Goal: Information Seeking & Learning: Stay updated

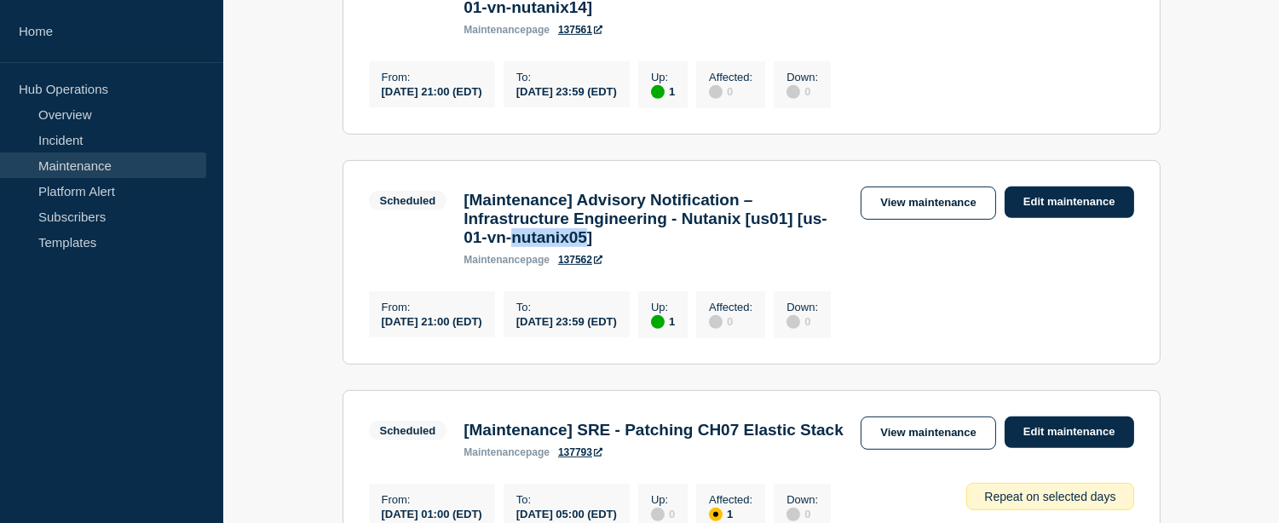
scroll to position [1631, 0]
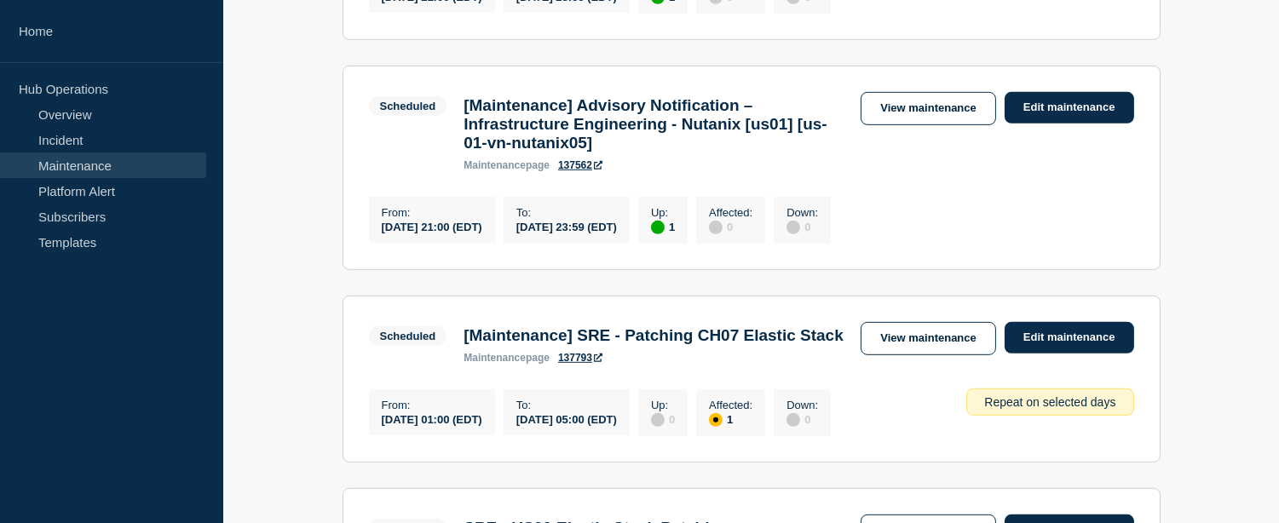
click at [842, 153] on h3 "[Maintenance] Advisory Notification – Infrastructure Engineering - Nutanix [us0…" at bounding box center [654, 124] width 380 height 56
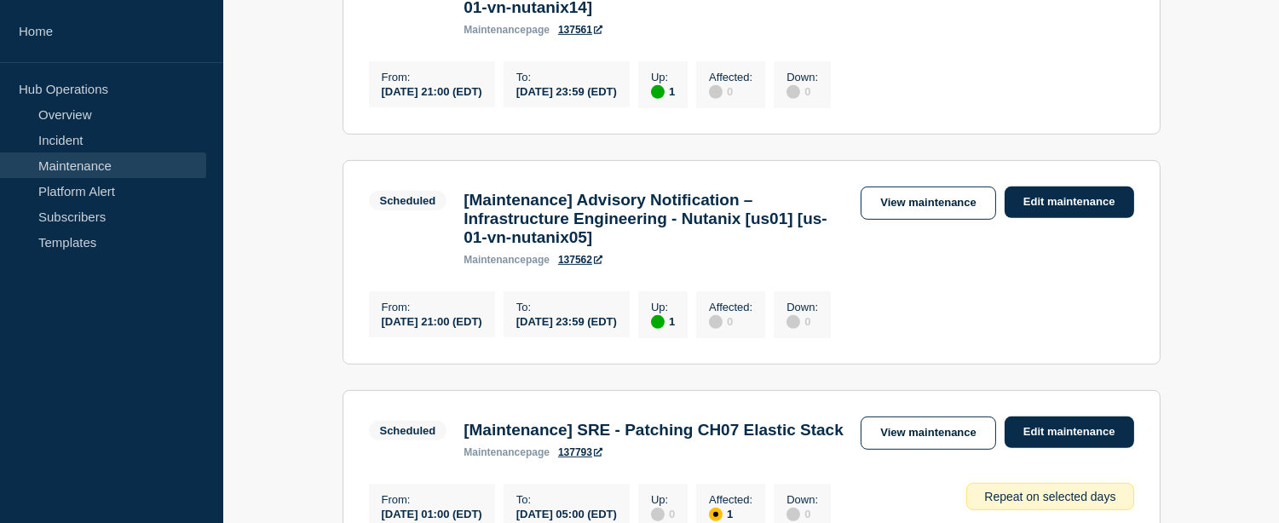
scroll to position [1725, 0]
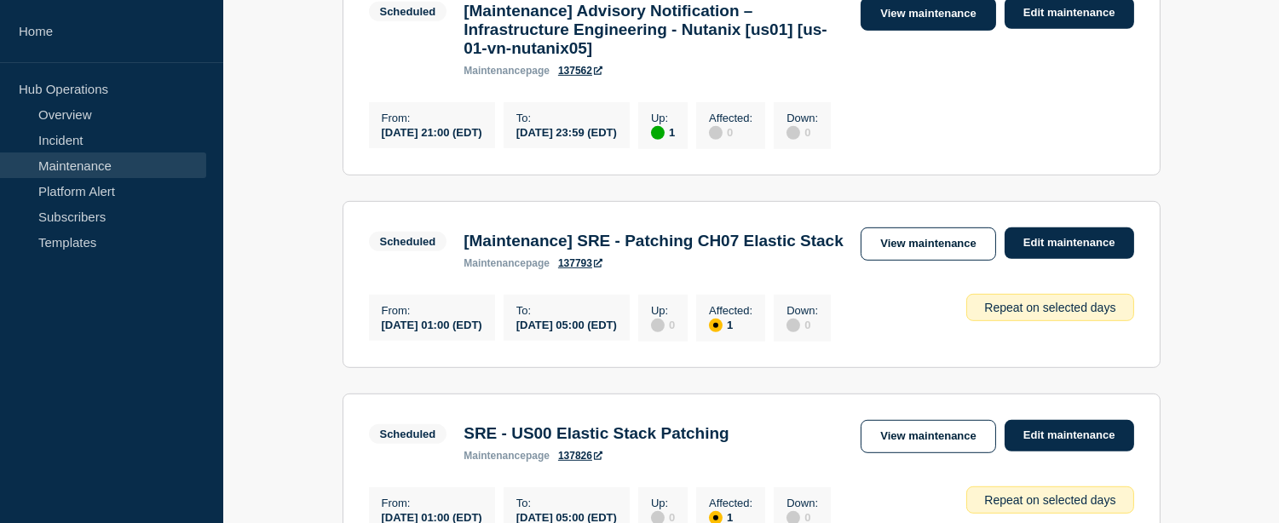
click at [915, 31] on link "View maintenance" at bounding box center [928, 13] width 135 height 33
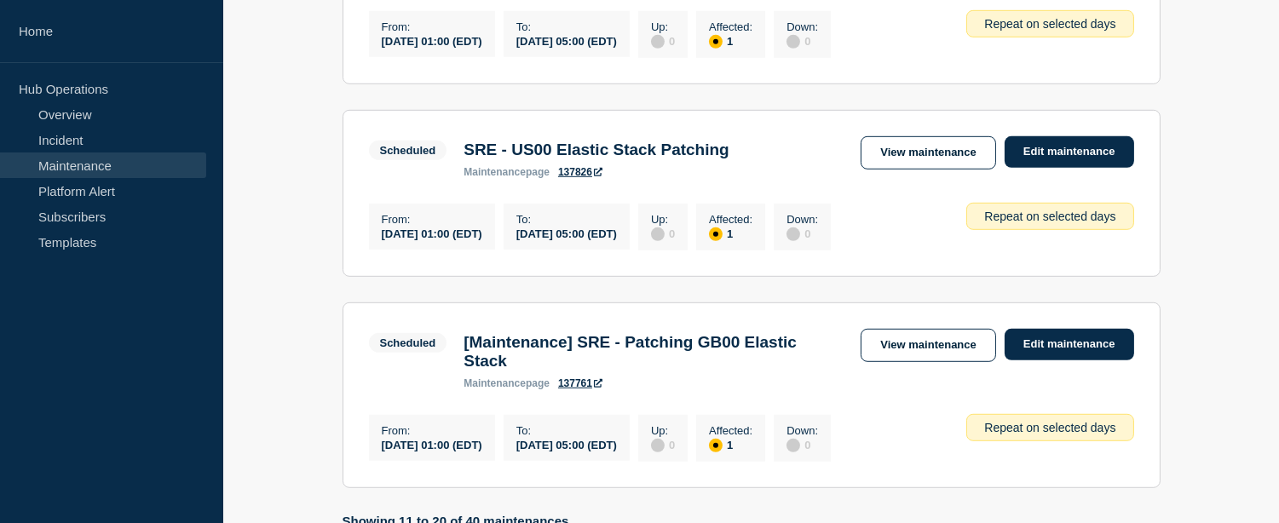
scroll to position [2199, 0]
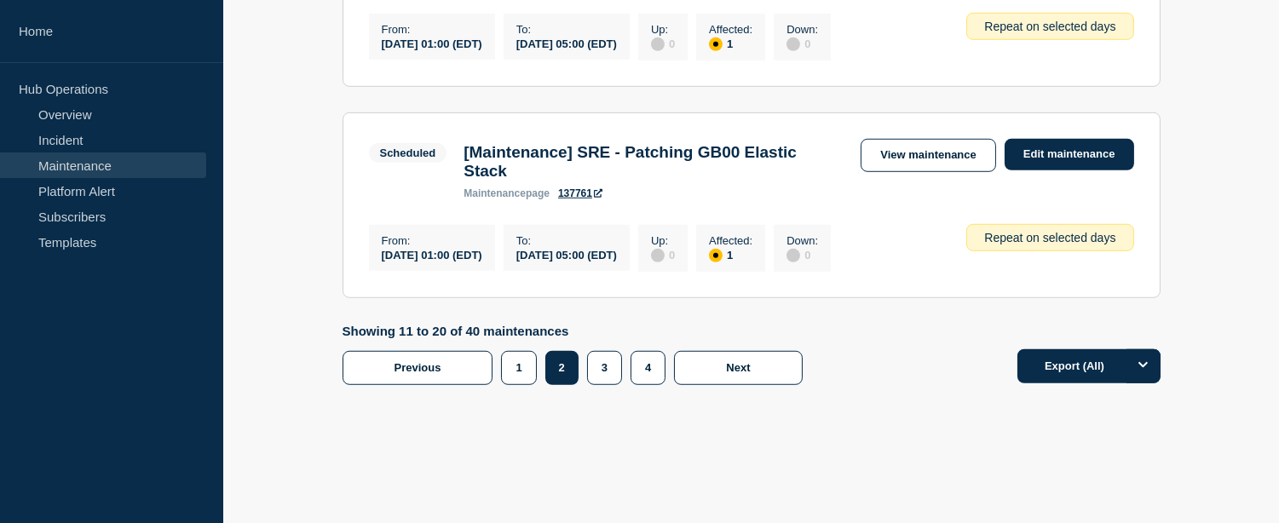
click at [919, 172] on link "View maintenance" at bounding box center [928, 155] width 135 height 33
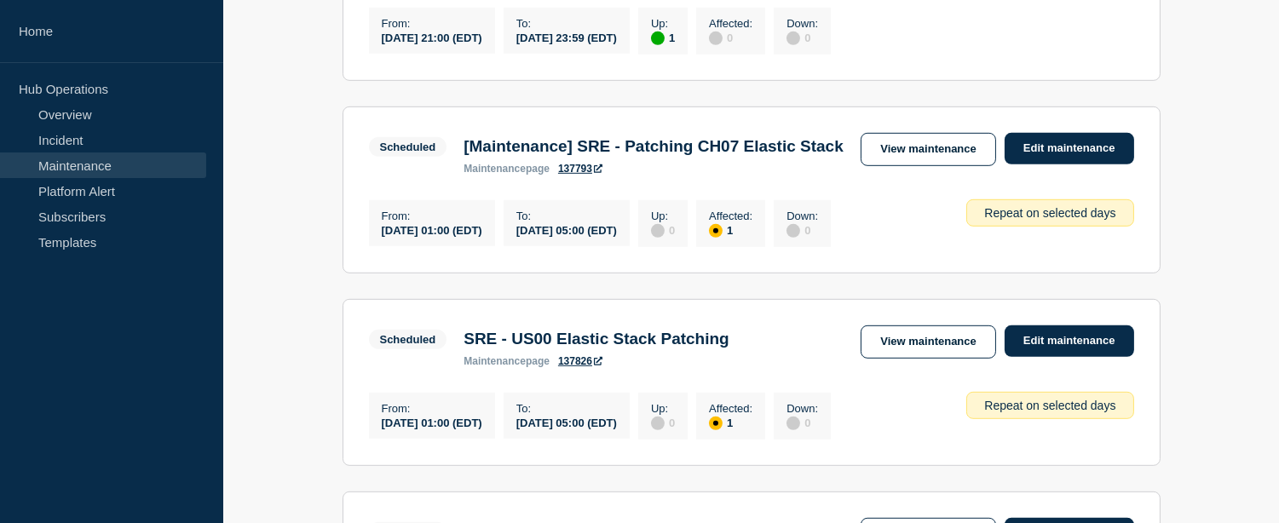
scroll to position [1725, 0]
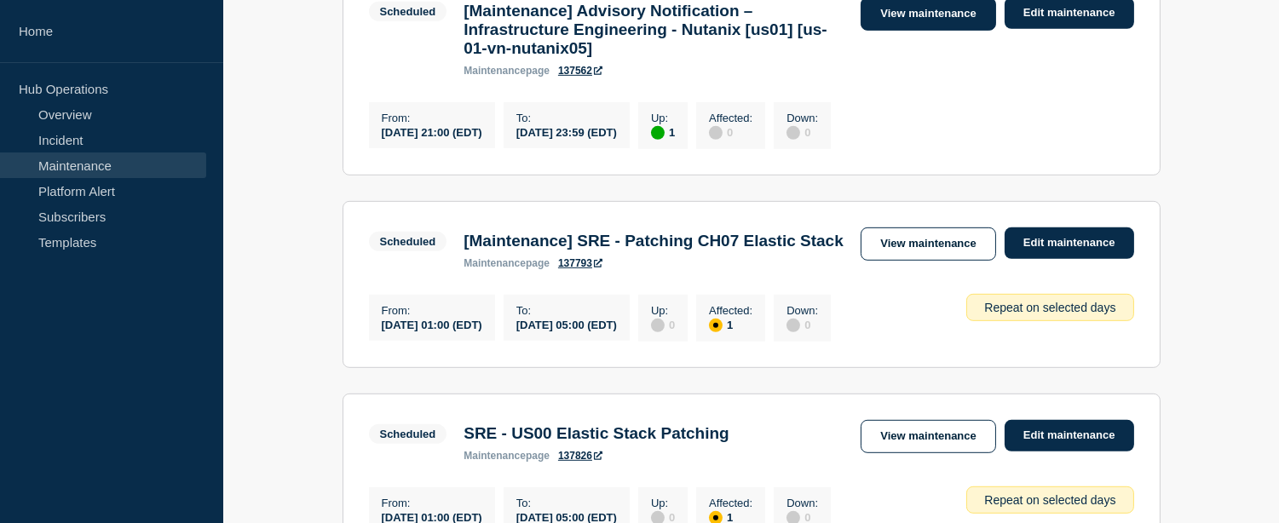
click at [908, 31] on link "View maintenance" at bounding box center [928, 13] width 135 height 33
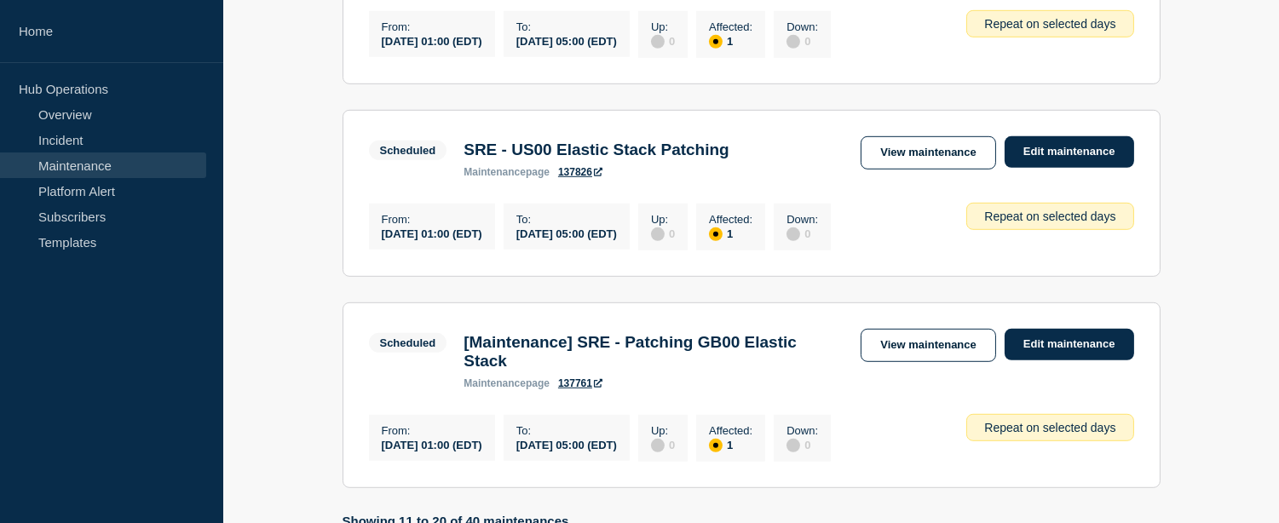
scroll to position [2388, 0]
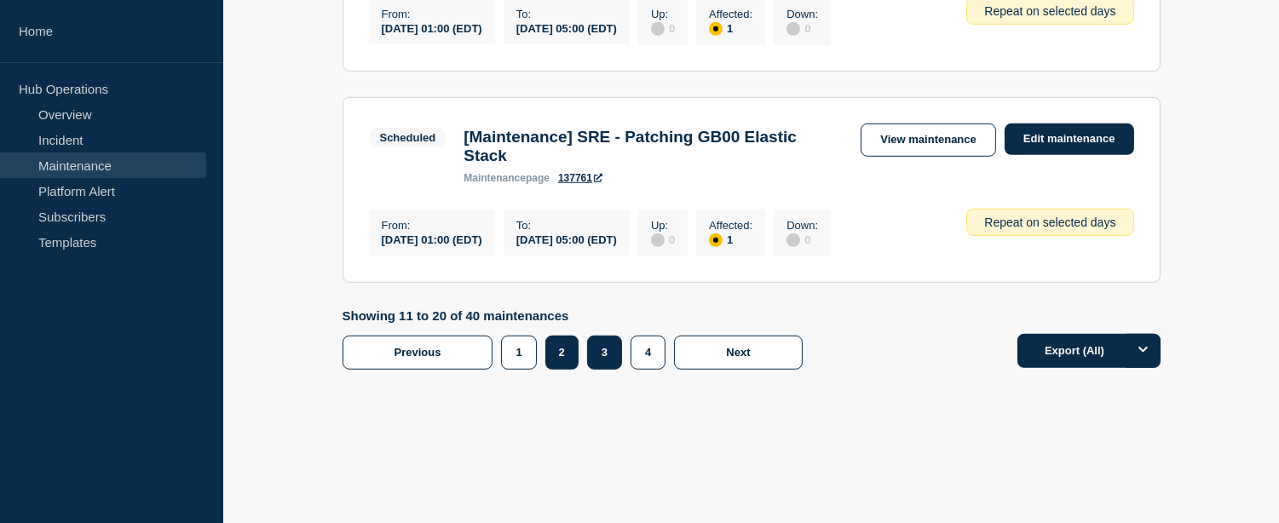
click at [607, 354] on button "3" at bounding box center [604, 353] width 35 height 34
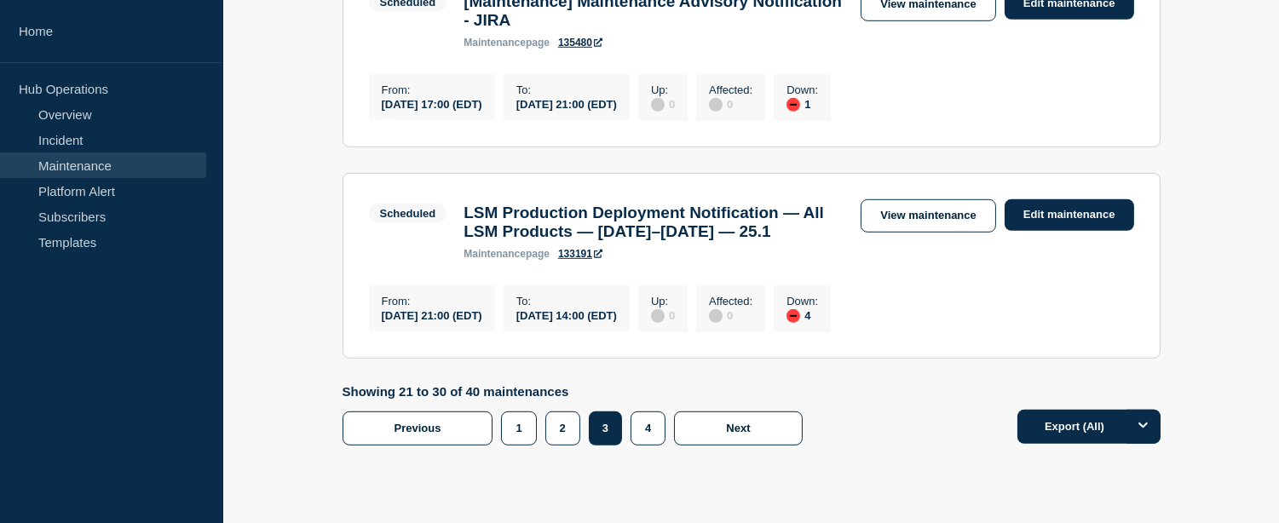
scroll to position [2206, 0]
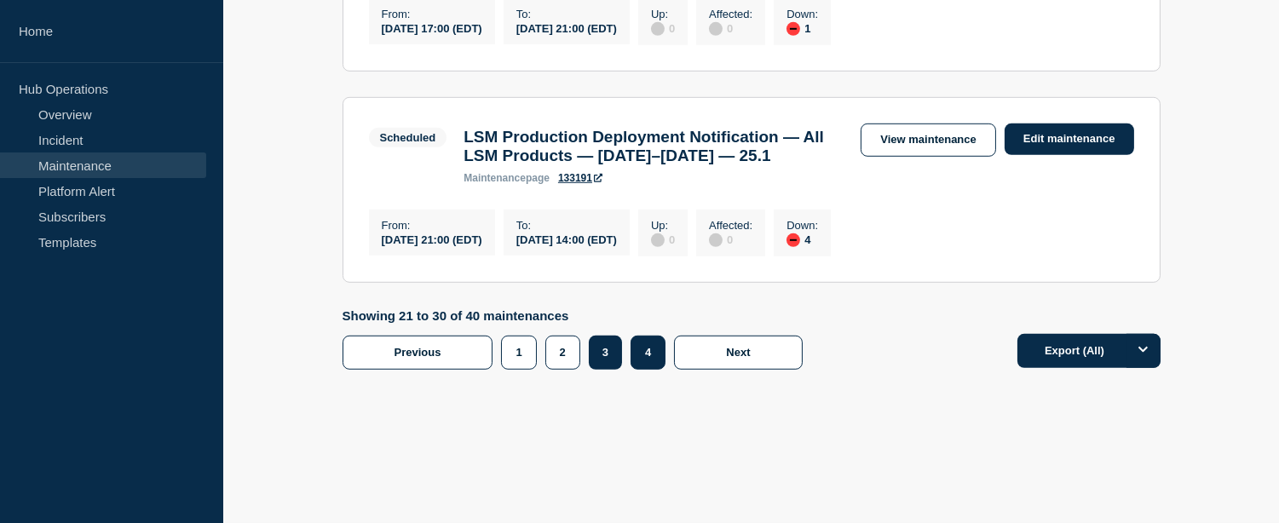
click at [641, 355] on button "4" at bounding box center [648, 353] width 35 height 34
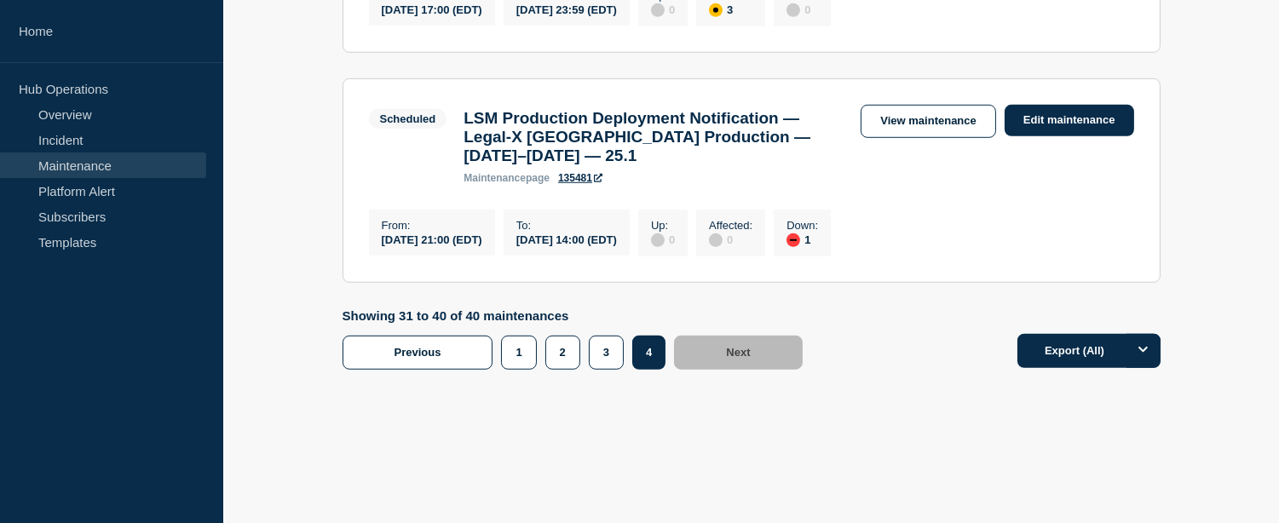
scroll to position [2320, 0]
click at [603, 367] on button "3" at bounding box center [606, 353] width 35 height 34
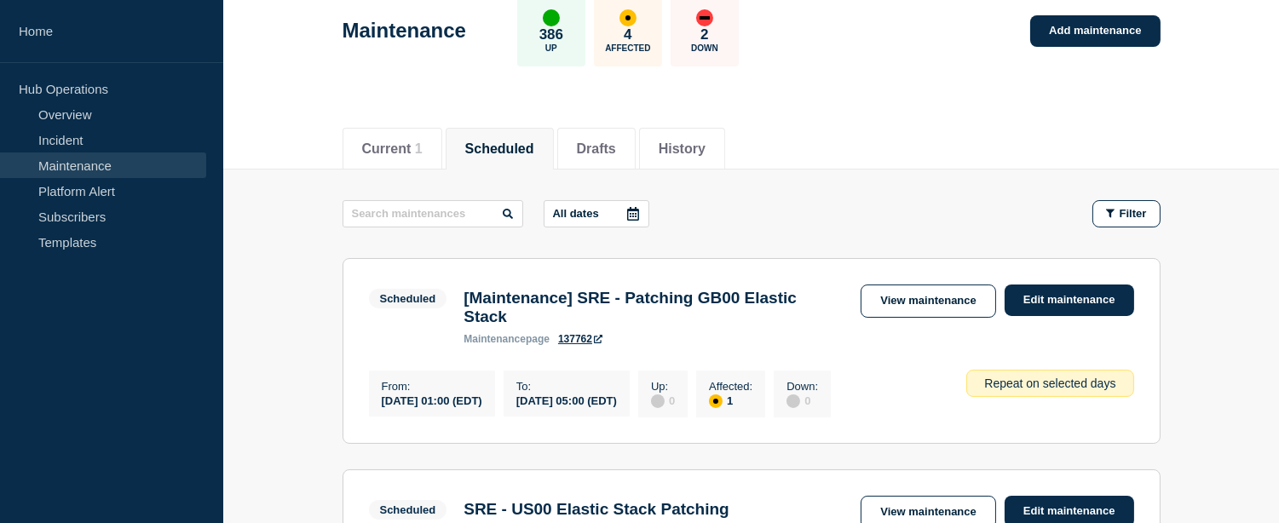
scroll to position [117, 0]
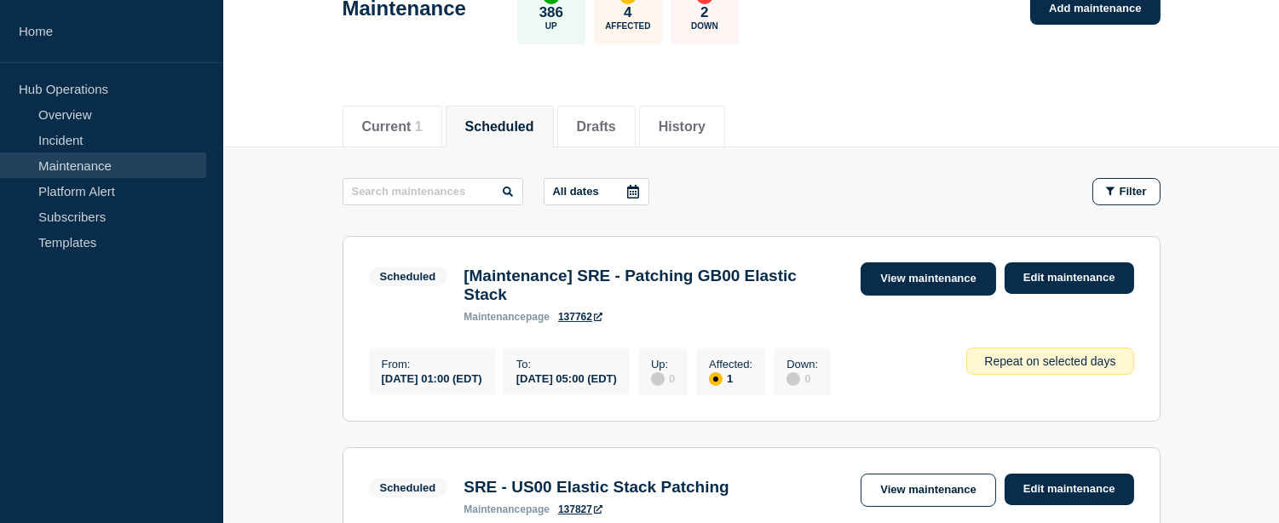
click at [897, 277] on link "View maintenance" at bounding box center [928, 279] width 135 height 33
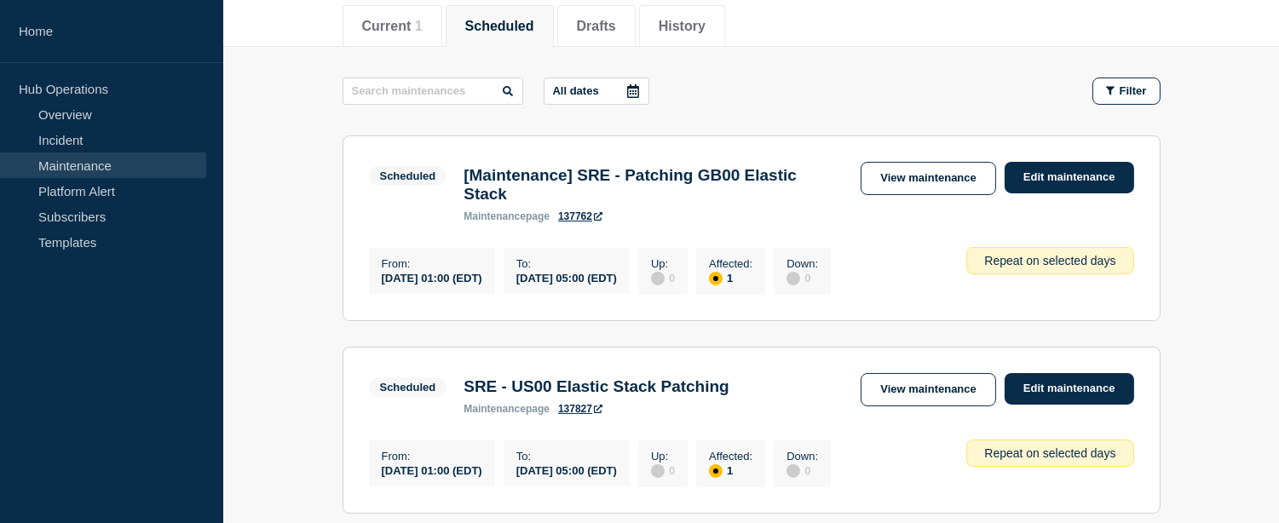
scroll to position [226, 0]
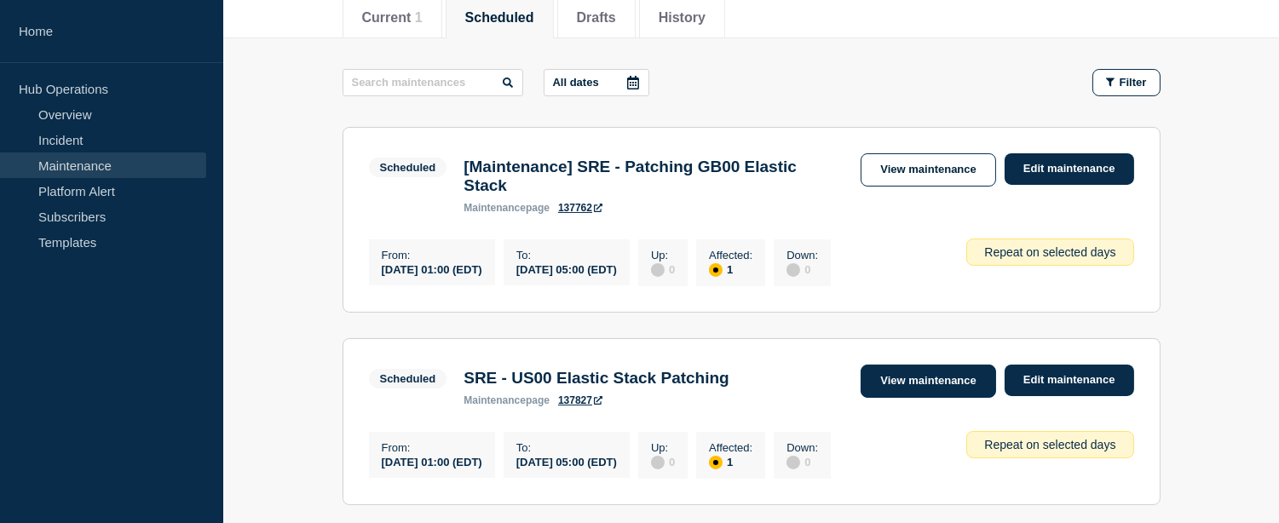
click at [956, 388] on link "View maintenance" at bounding box center [928, 381] width 135 height 33
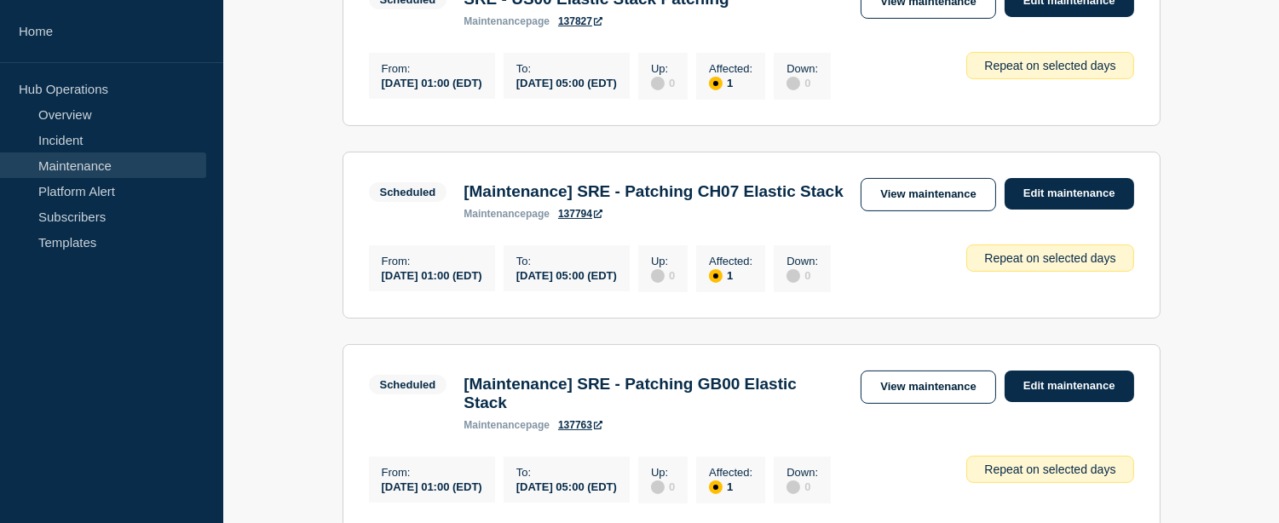
scroll to position [700, 0]
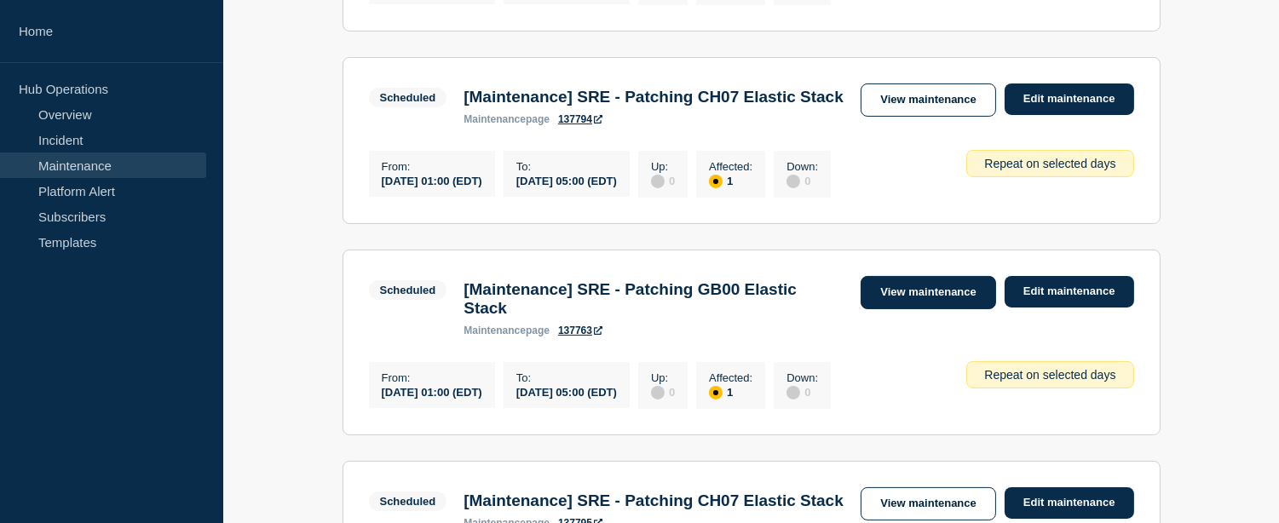
click at [924, 309] on link "View maintenance" at bounding box center [928, 292] width 135 height 33
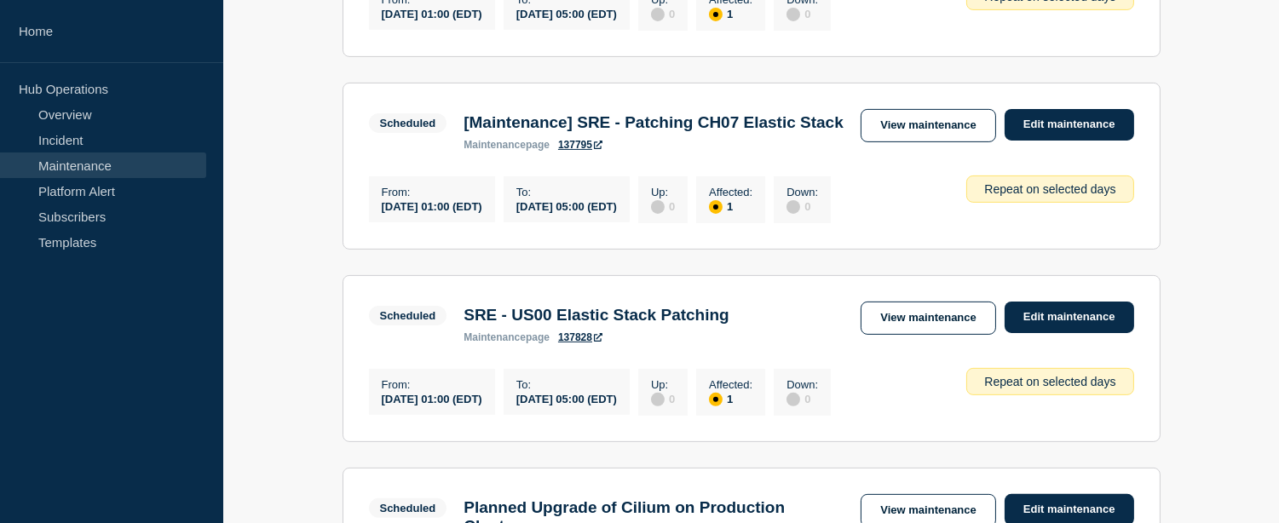
scroll to position [1173, 0]
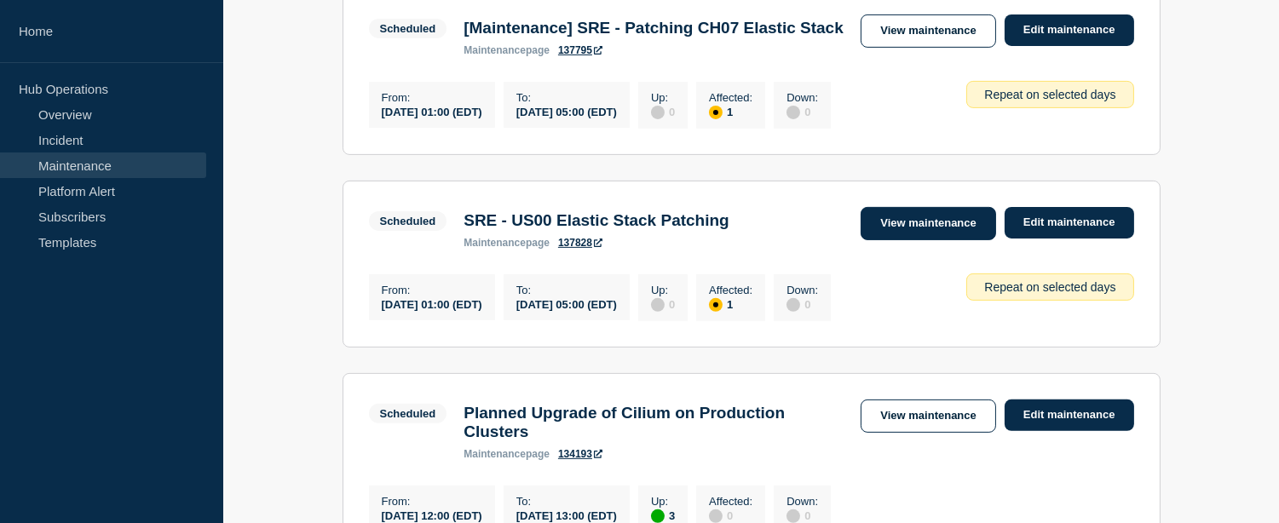
click at [891, 240] on link "View maintenance" at bounding box center [928, 223] width 135 height 33
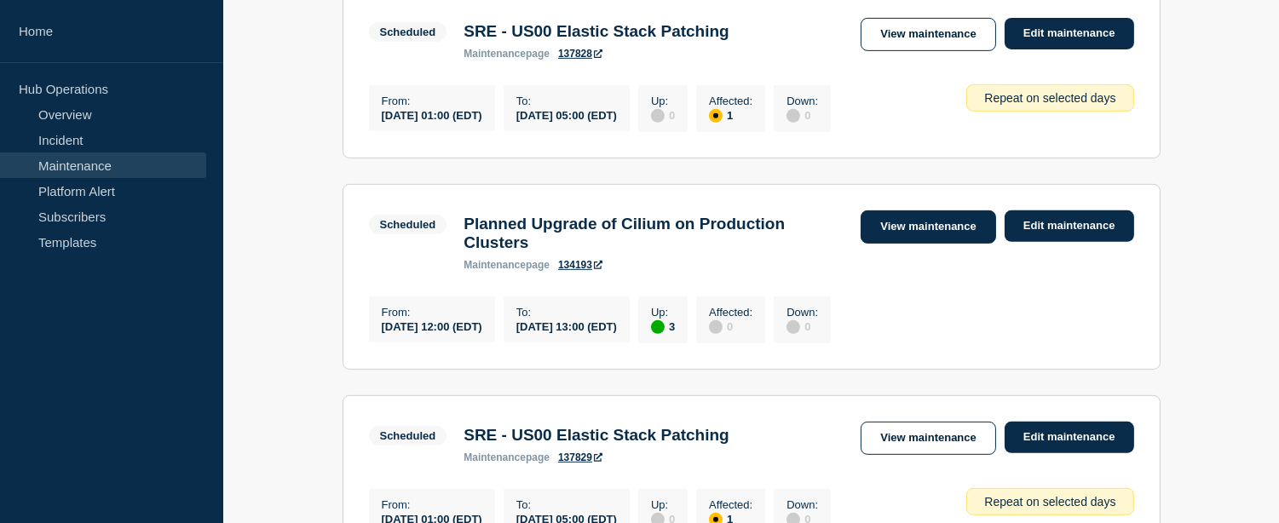
click at [883, 244] on link "View maintenance" at bounding box center [928, 227] width 135 height 33
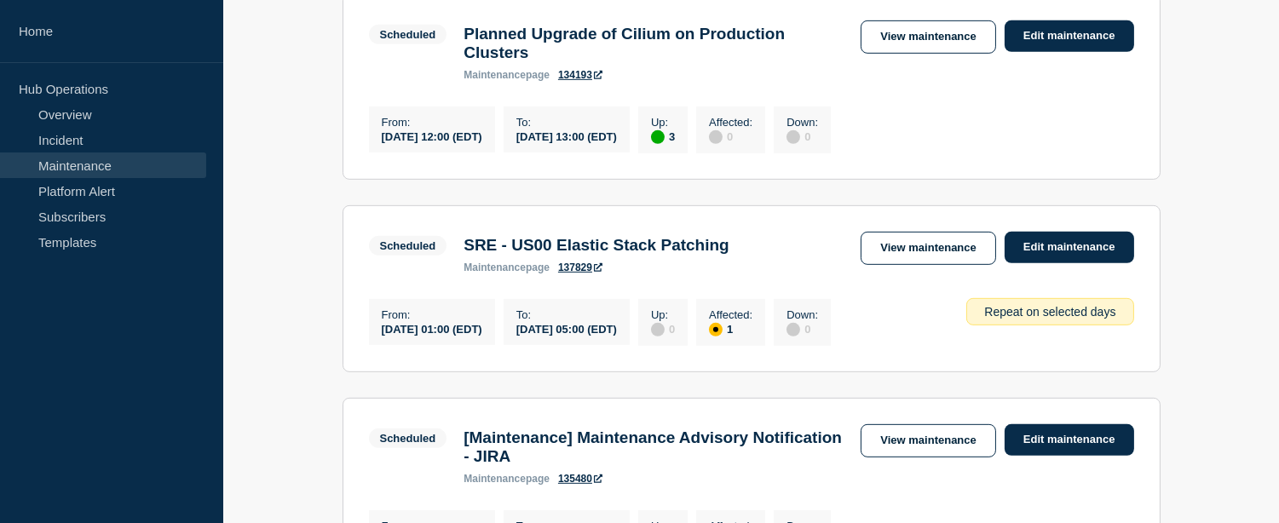
scroll to position [1647, 0]
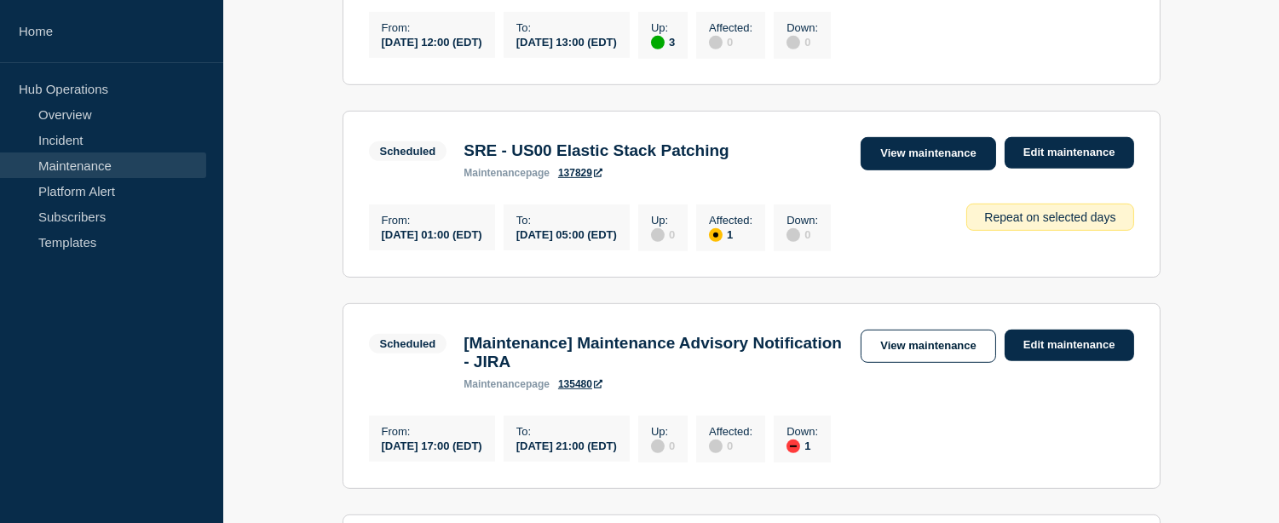
click at [899, 170] on link "View maintenance" at bounding box center [928, 153] width 135 height 33
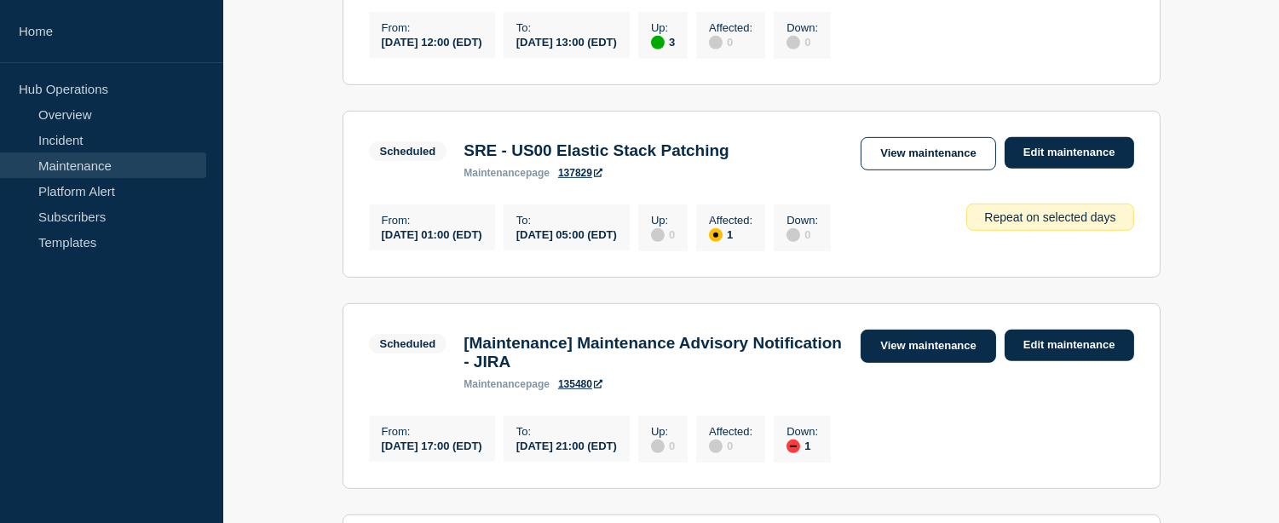
click at [892, 363] on link "View maintenance" at bounding box center [928, 346] width 135 height 33
click at [725, 372] on h3 "[Maintenance] Maintenance Advisory Notification - JIRA" at bounding box center [654, 353] width 380 height 38
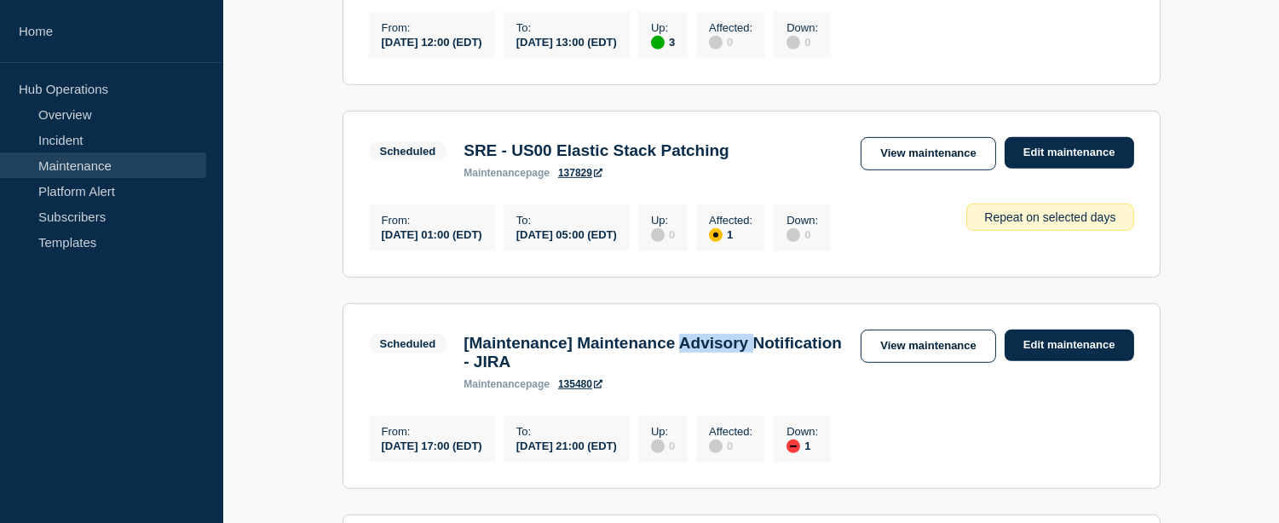
click at [725, 372] on h3 "[Maintenance] Maintenance Advisory Notification - JIRA" at bounding box center [654, 353] width 380 height 38
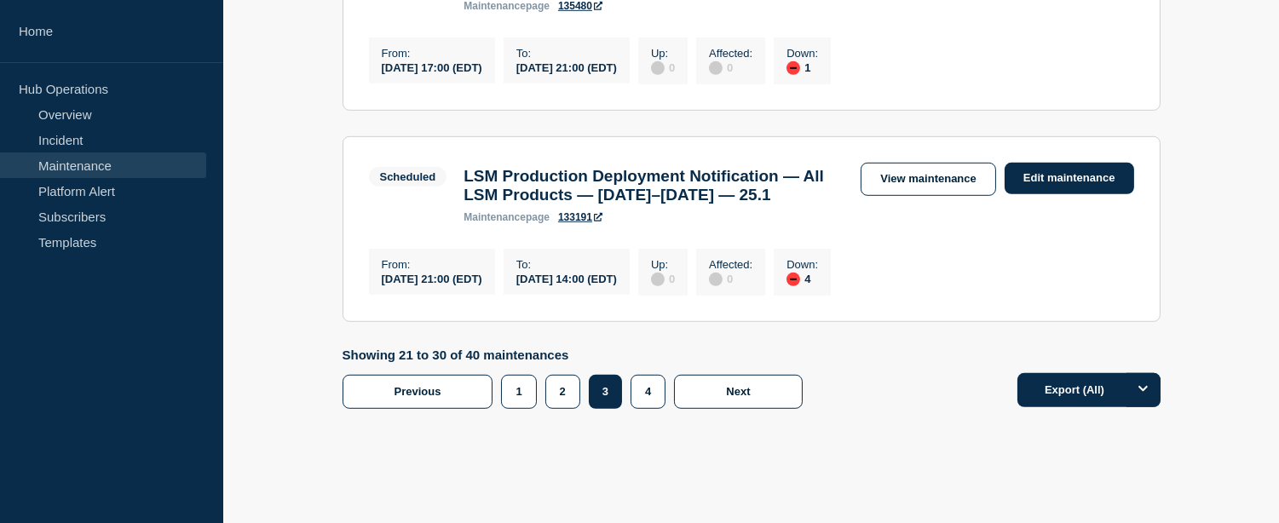
scroll to position [2206, 0]
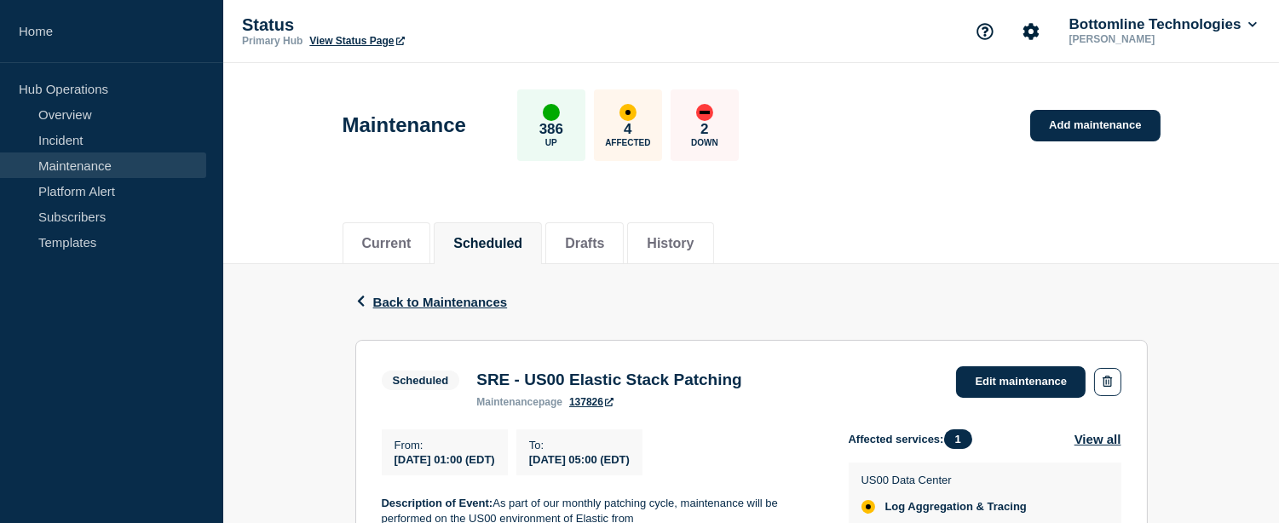
click at [569, 376] on h3 "SRE - US00 Elastic Stack Patching" at bounding box center [609, 380] width 266 height 19
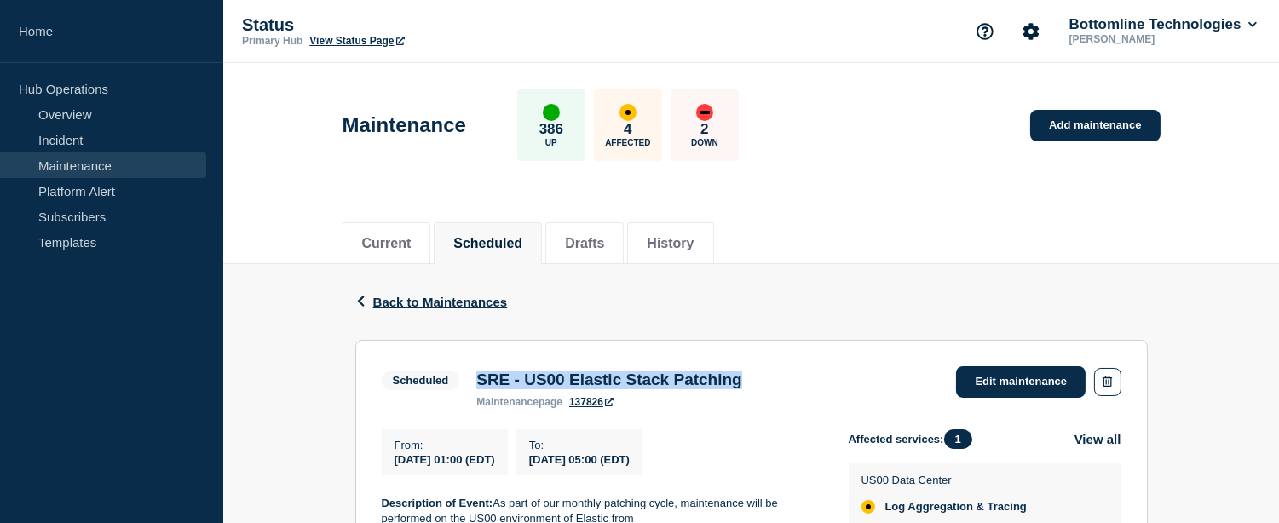
click at [569, 376] on h3 "SRE - US00 Elastic Stack Patching" at bounding box center [609, 380] width 266 height 19
copy h3 "SRE - US00 Elastic Stack Patching"
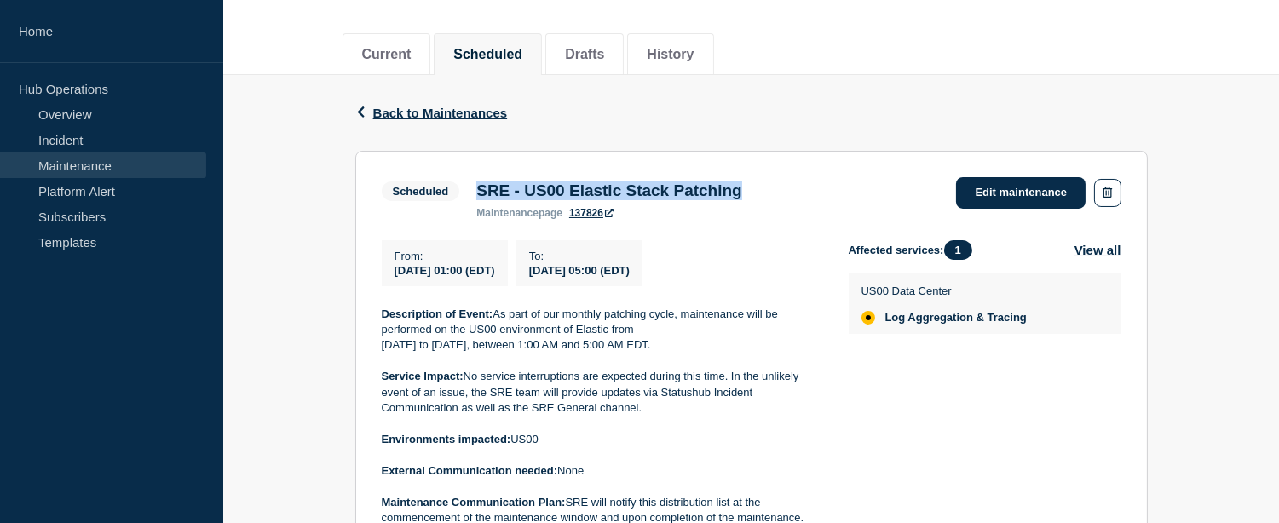
drag, startPoint x: 392, startPoint y: 278, endPoint x: 713, endPoint y: 269, distance: 320.6
click at [713, 269] on div "From : [DATE] 01:00 (EDT) To : [DATE] 05:00 (EDT)" at bounding box center [615, 263] width 467 height 46
copy div "[DATE] 01:00 (EDT) To : [DATE] 05:00 (EDT)"
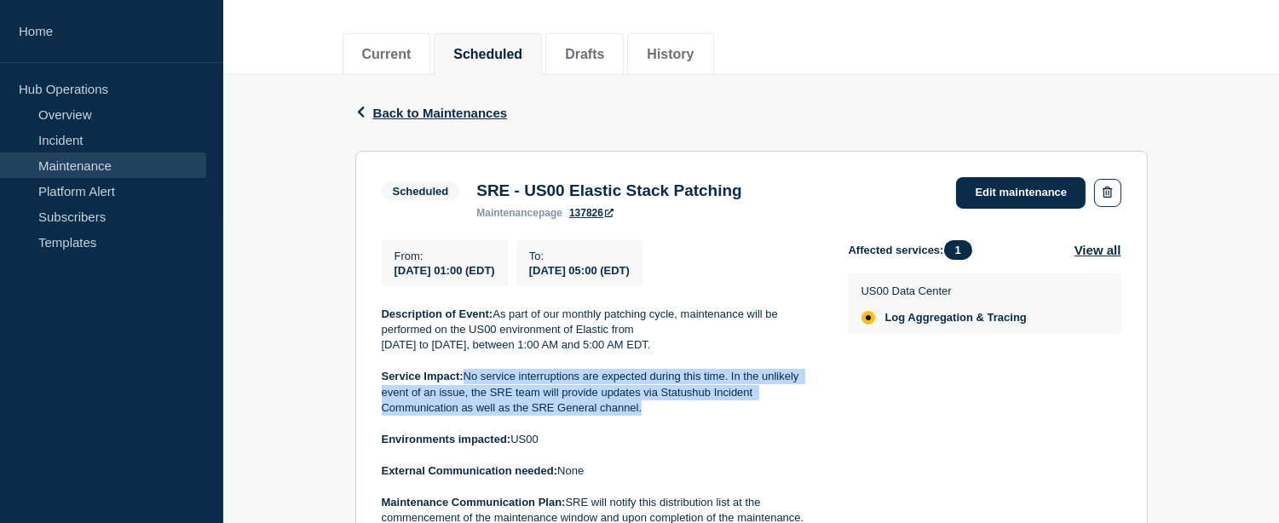
drag, startPoint x: 645, startPoint y: 418, endPoint x: 467, endPoint y: 377, distance: 182.8
click at [467, 377] on p "Service Impact: No service interruptions are expected during this time. In the …" at bounding box center [602, 392] width 440 height 47
copy p "No service interruptions are expected during this time. In the unlikely event o…"
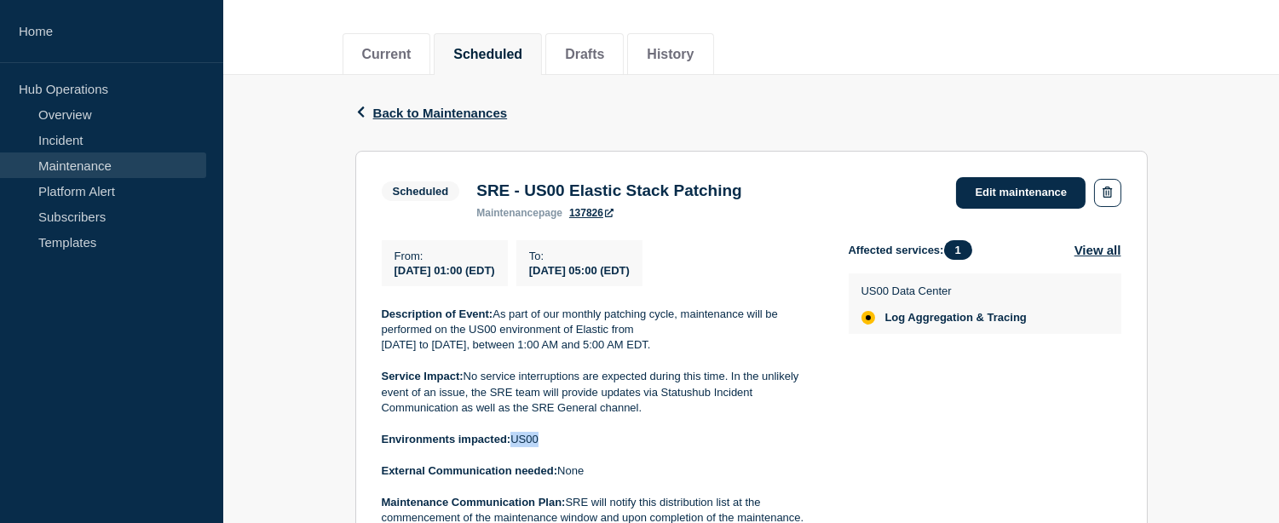
drag, startPoint x: 513, startPoint y: 441, endPoint x: 554, endPoint y: 442, distance: 40.9
click at [554, 442] on p "Environments impacted: US00" at bounding box center [602, 439] width 440 height 15
copy p "US00"
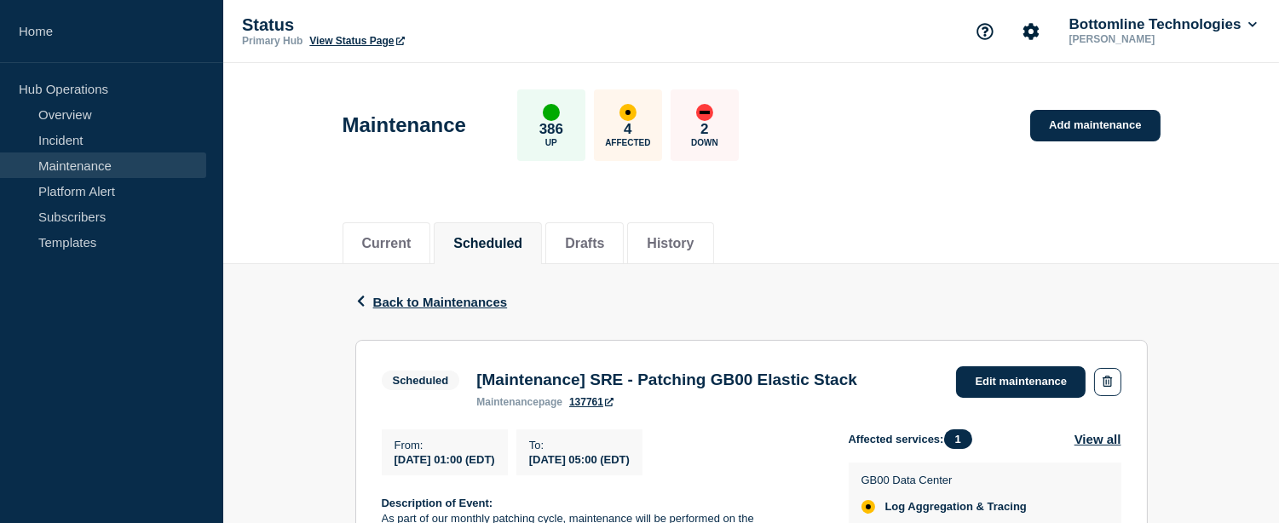
click at [496, 373] on h3 "[Maintenance] SRE - Patching GB00 Elastic Stack" at bounding box center [666, 380] width 381 height 19
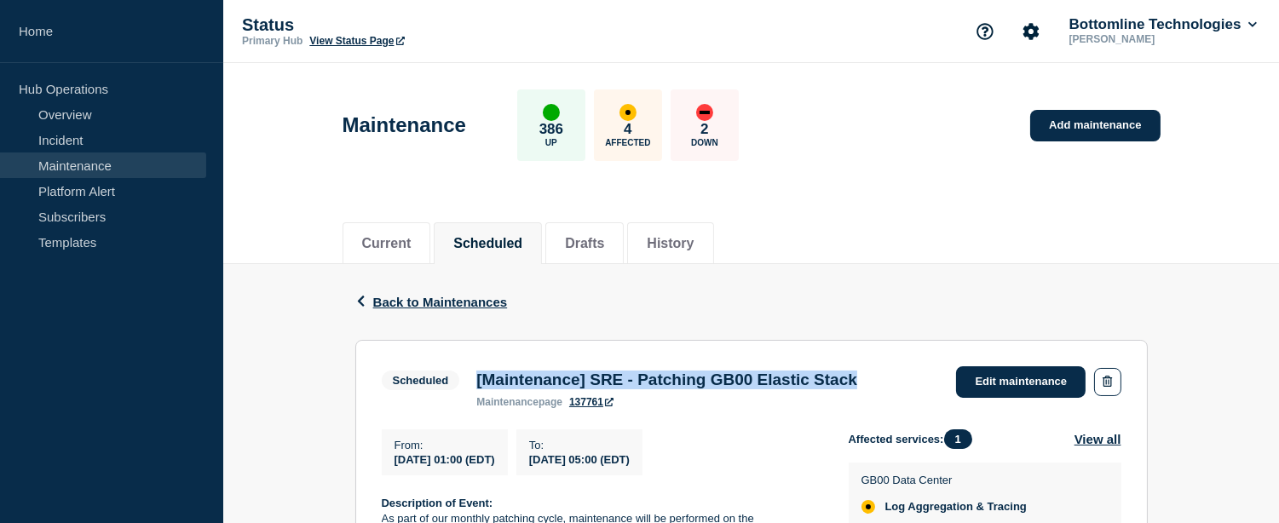
click at [496, 373] on h3 "[Maintenance] SRE - Patching GB00 Elastic Stack" at bounding box center [666, 380] width 381 height 19
copy h3 "[Maintenance] SRE - Patching GB00 Elastic Stack"
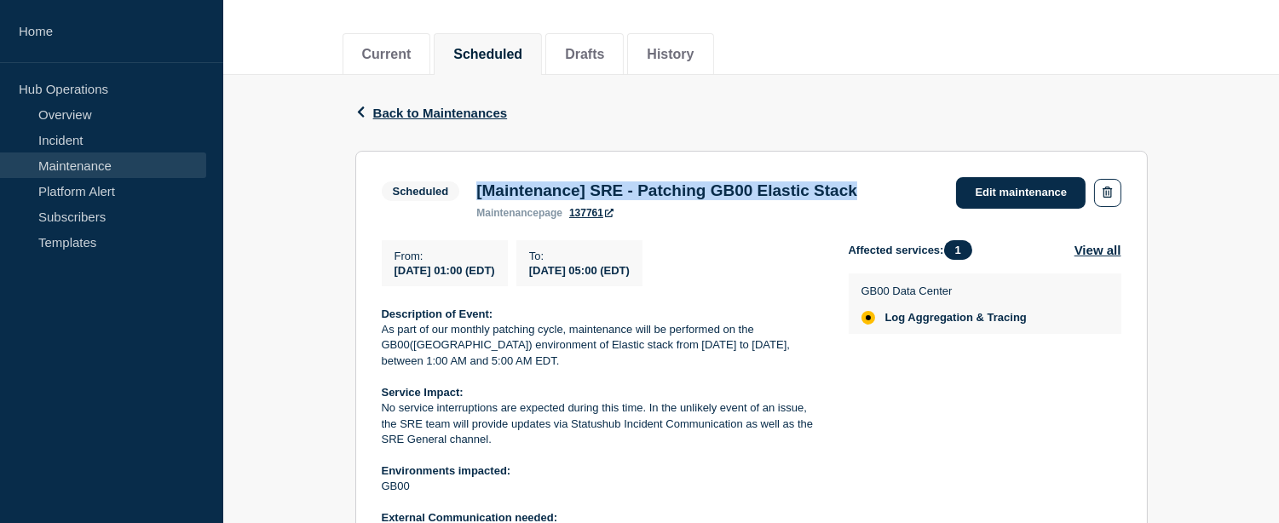
drag, startPoint x: 390, startPoint y: 273, endPoint x: 712, endPoint y: 274, distance: 322.2
click at [712, 274] on div "From : 2025-09-15 01:00 (EDT) To : 2025-09-15 05:00 (EDT)" at bounding box center [615, 263] width 467 height 46
copy div "2025-09-15 01:00 (EDT) To : 2025-09-15 05:00 (EDT)"
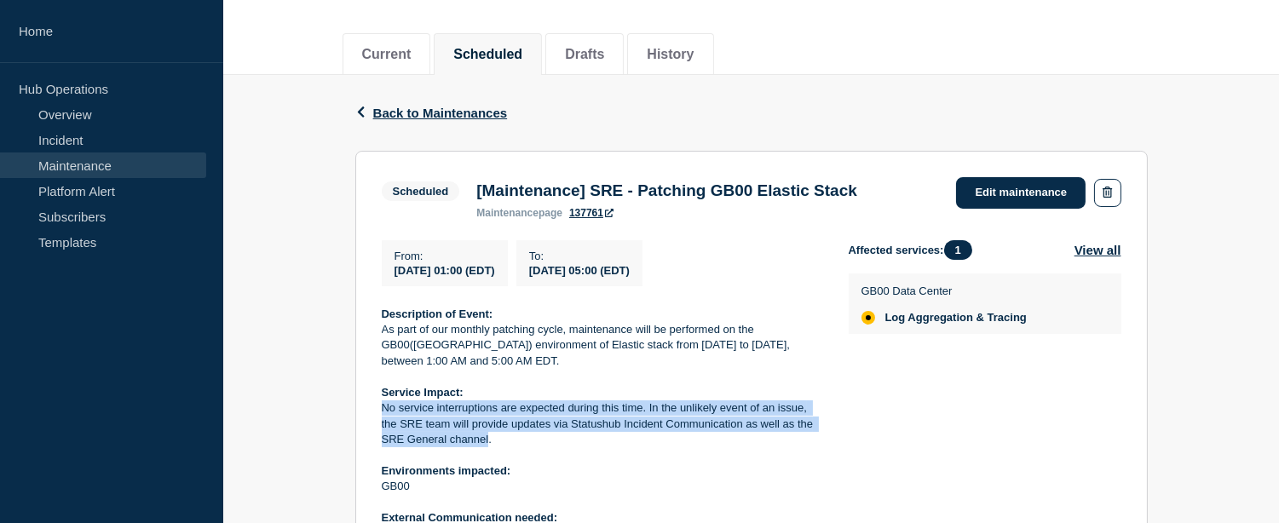
drag, startPoint x: 489, startPoint y: 445, endPoint x: 385, endPoint y: 416, distance: 107.9
click at [385, 416] on p "No service interruptions are expected during this time. In the unlikely event o…" at bounding box center [602, 424] width 440 height 47
copy p "No service interruptions are expected during this time. In the unlikely event o…"
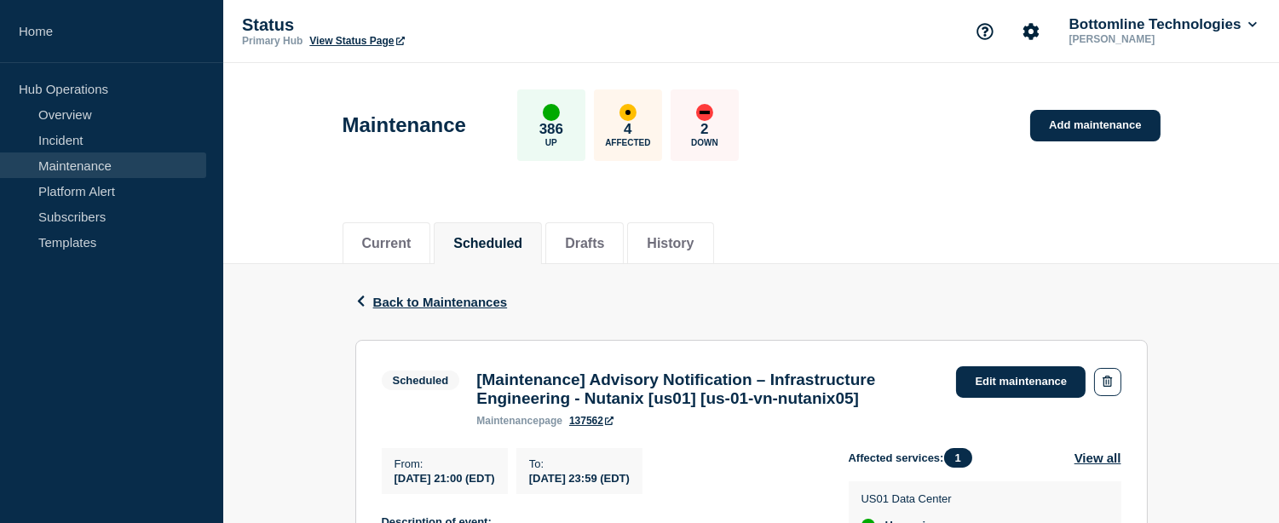
click at [748, 396] on h3 "[Maintenance] Advisory Notification – Infrastructure Engineering - Nutanix [us0…" at bounding box center [707, 390] width 463 height 38
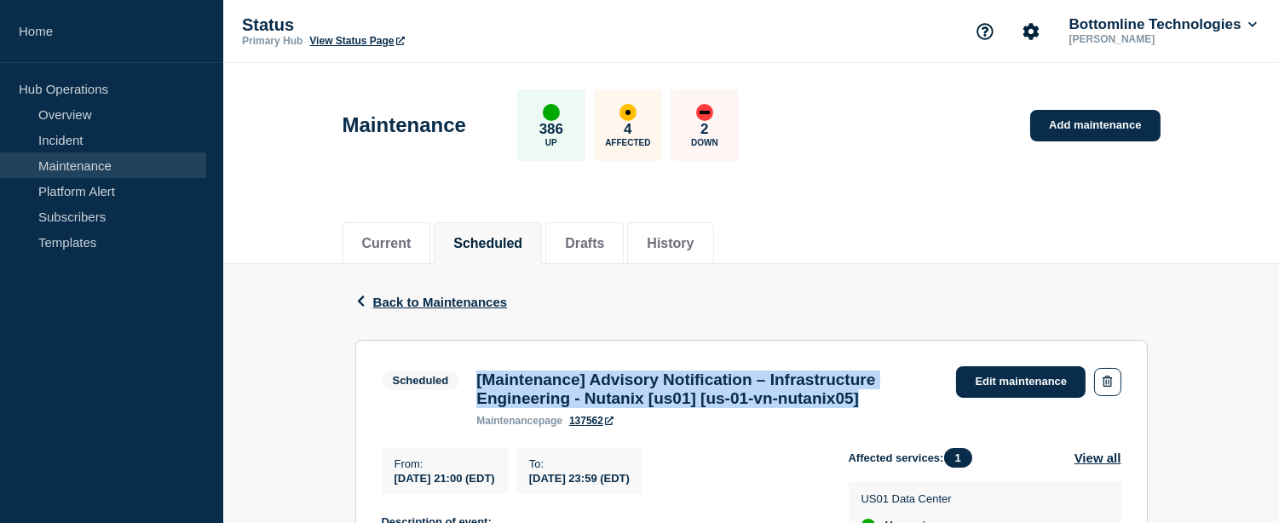
click at [748, 396] on h3 "[Maintenance] Advisory Notification – Infrastructure Engineering - Nutanix [us0…" at bounding box center [707, 390] width 463 height 38
copy h3 "[Maintenance] Advisory Notification – Infrastructure Engineering - Nutanix [us0…"
drag, startPoint x: 390, startPoint y: 488, endPoint x: 716, endPoint y: 484, distance: 325.6
click at [716, 484] on div "From : 2025-09-13 21:00 (EDT) To : 2025-09-14 23:59 (EDT)" at bounding box center [615, 471] width 467 height 46
copy div "2025-09-13 21:00 (EDT) To : 2025-09-14 23:59 (EDT)"
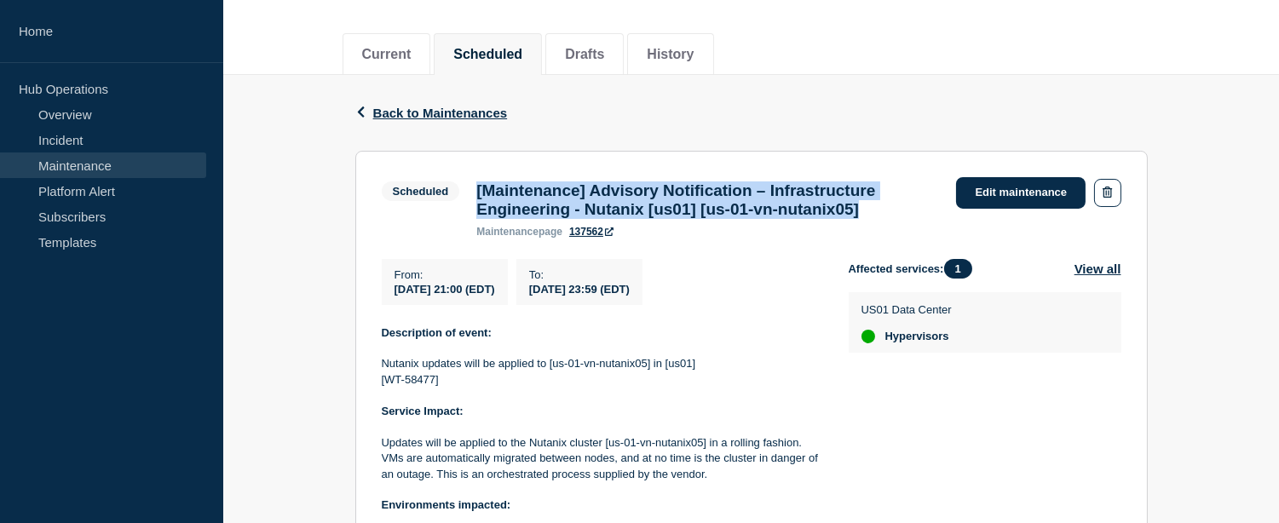
scroll to position [284, 0]
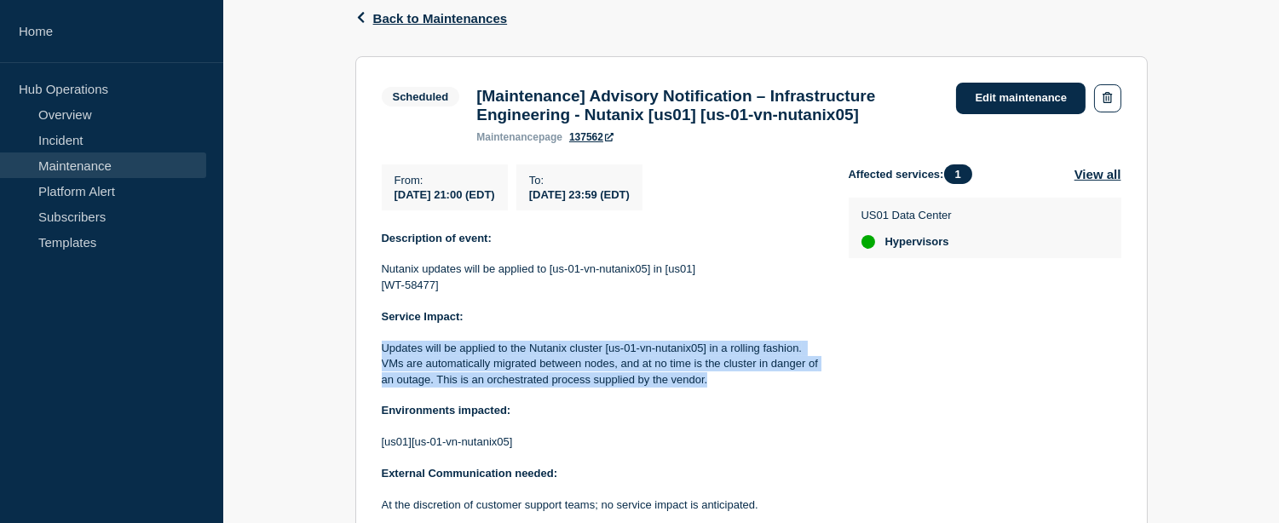
drag, startPoint x: 713, startPoint y: 392, endPoint x: 382, endPoint y: 355, distance: 332.8
click at [382, 355] on p "Updates will be applied to the Nutanix cluster [us-01-vn-nutanix05] in a rollin…" at bounding box center [602, 364] width 440 height 47
copy p "Updates will be applied to the Nutanix cluster [us-01-vn-nutanix05] in a rollin…"
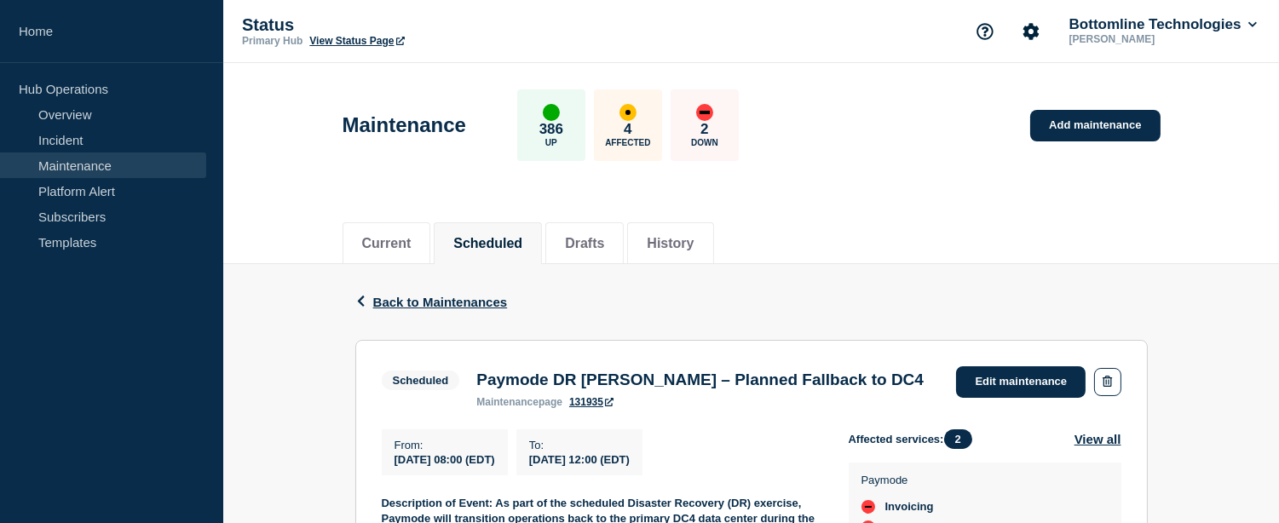
scroll to position [189, 0]
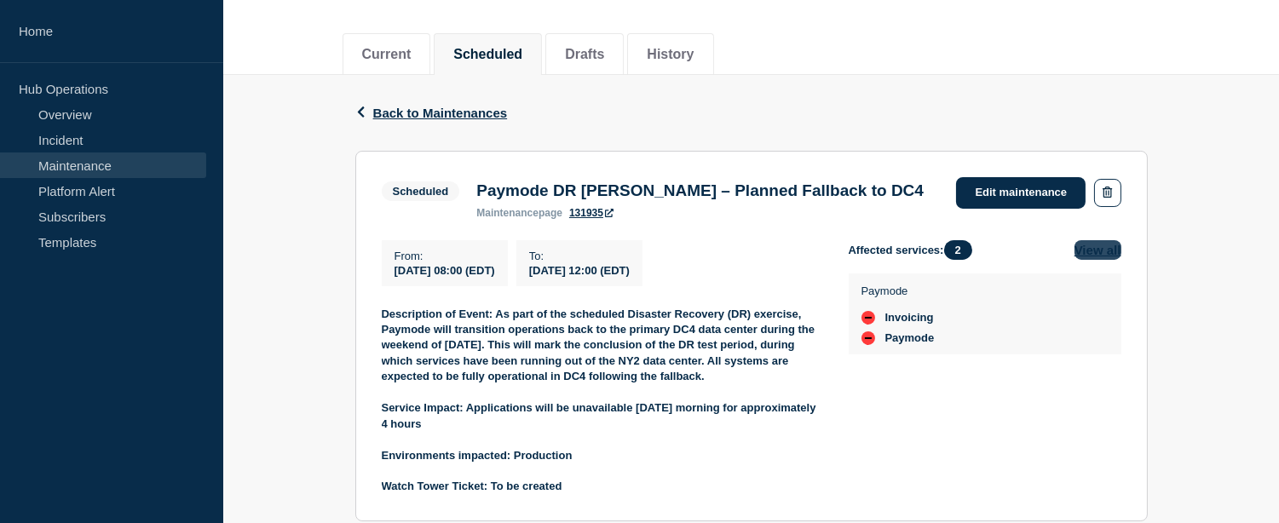
click at [1092, 257] on button "View all" at bounding box center [1098, 250] width 47 height 20
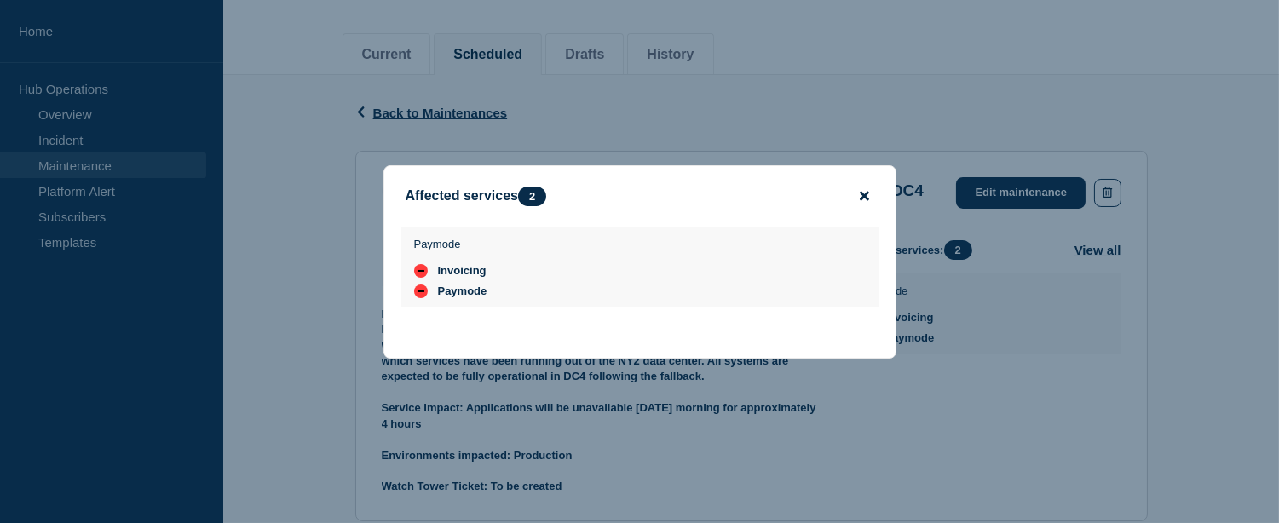
click at [863, 196] on icon "close button" at bounding box center [864, 196] width 9 height 14
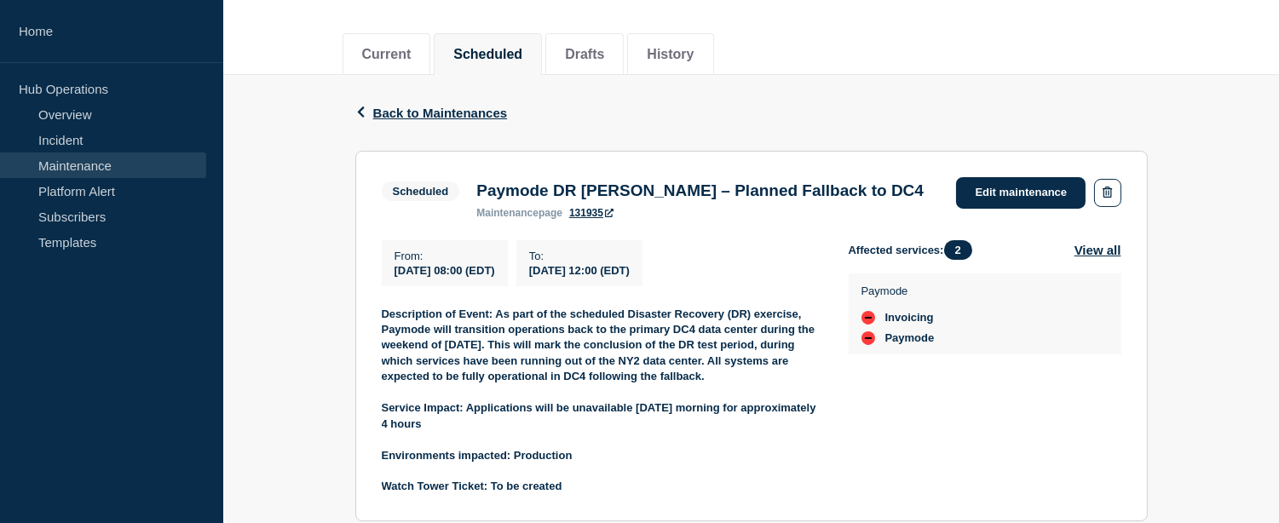
scroll to position [284, 0]
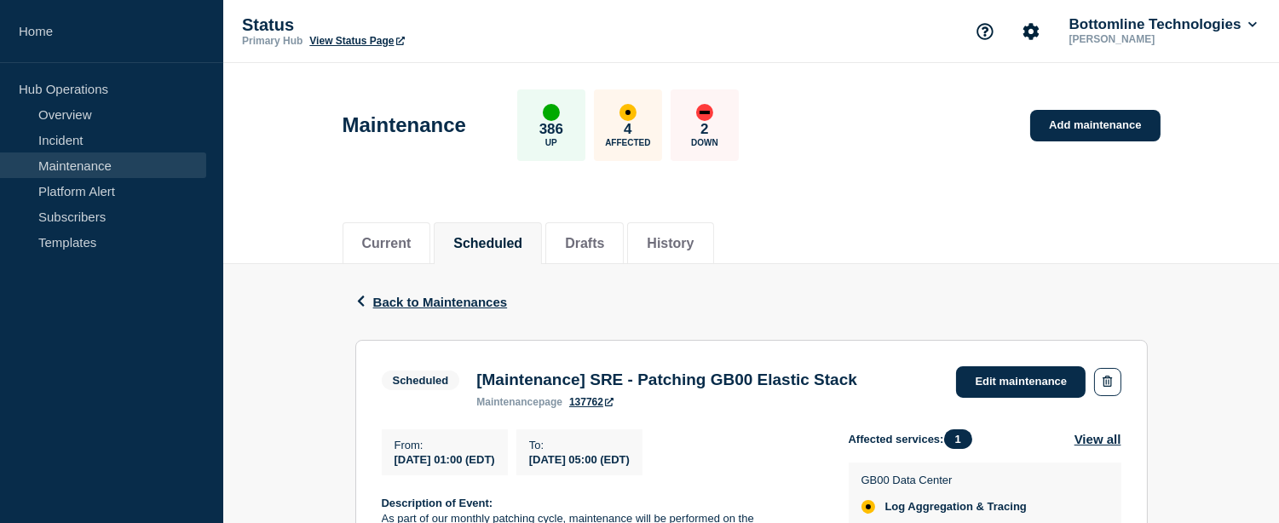
click at [668, 376] on h3 "[Maintenance] SRE - Patching GB00 Elastic Stack" at bounding box center [666, 380] width 381 height 19
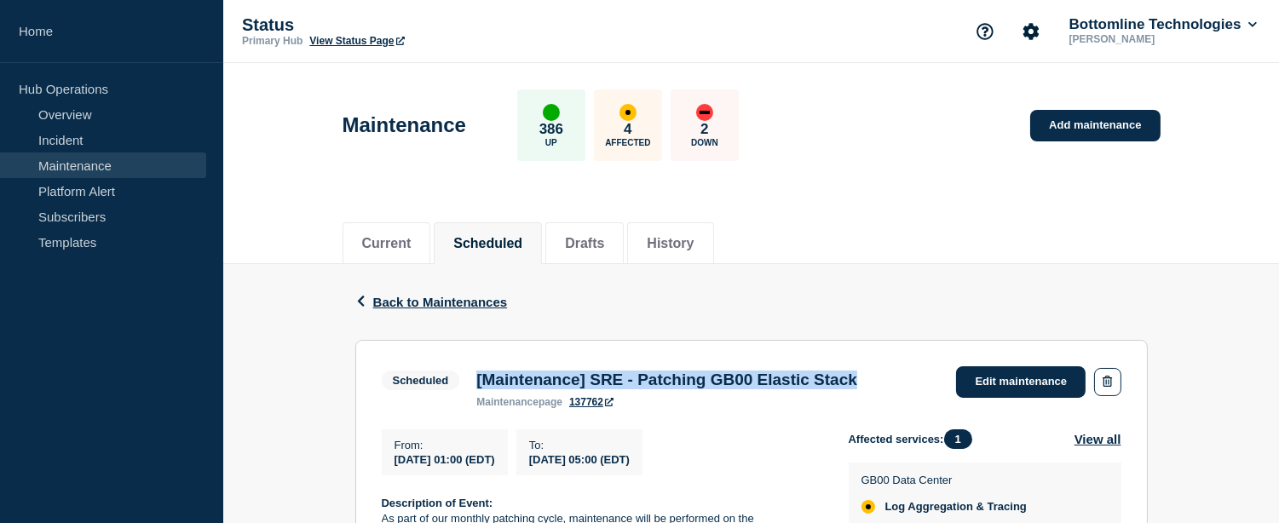
click at [668, 376] on h3 "[Maintenance] SRE - Patching GB00 Elastic Stack" at bounding box center [666, 380] width 381 height 19
copy h3 "[Maintenance] SRE - Patching GB00 Elastic Stack"
drag, startPoint x: 392, startPoint y: 464, endPoint x: 721, endPoint y: 473, distance: 329.1
click at [721, 473] on div "From : [DATE] 01:00 (EDT) To : [DATE] 05:00 (EDT)" at bounding box center [615, 453] width 467 height 46
copy div "[DATE] 01:00 (EDT) To : [DATE] 05:00 (EDT)"
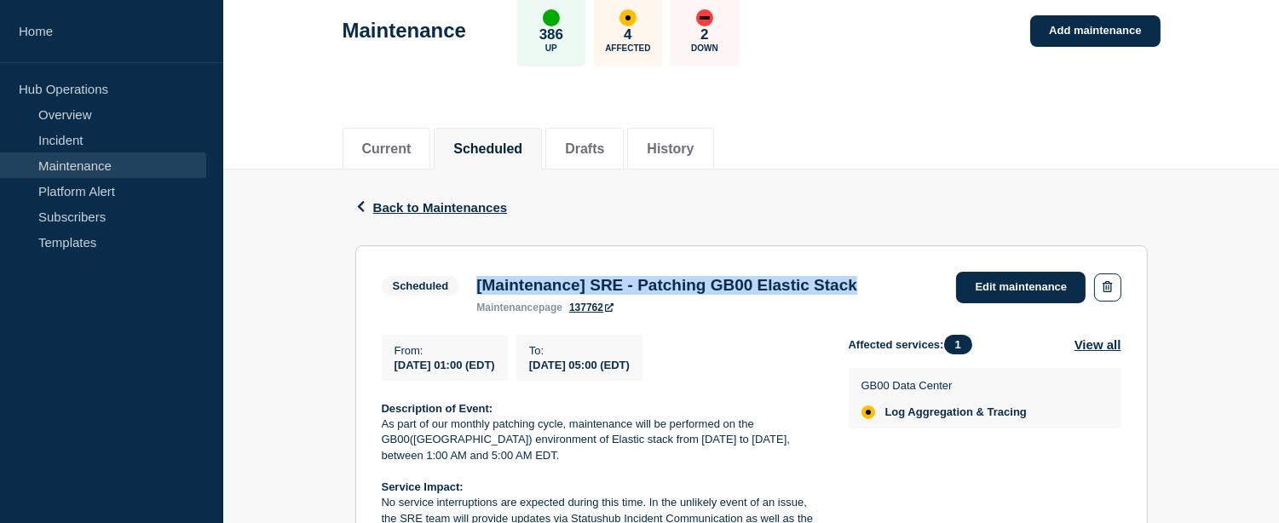
scroll to position [189, 0]
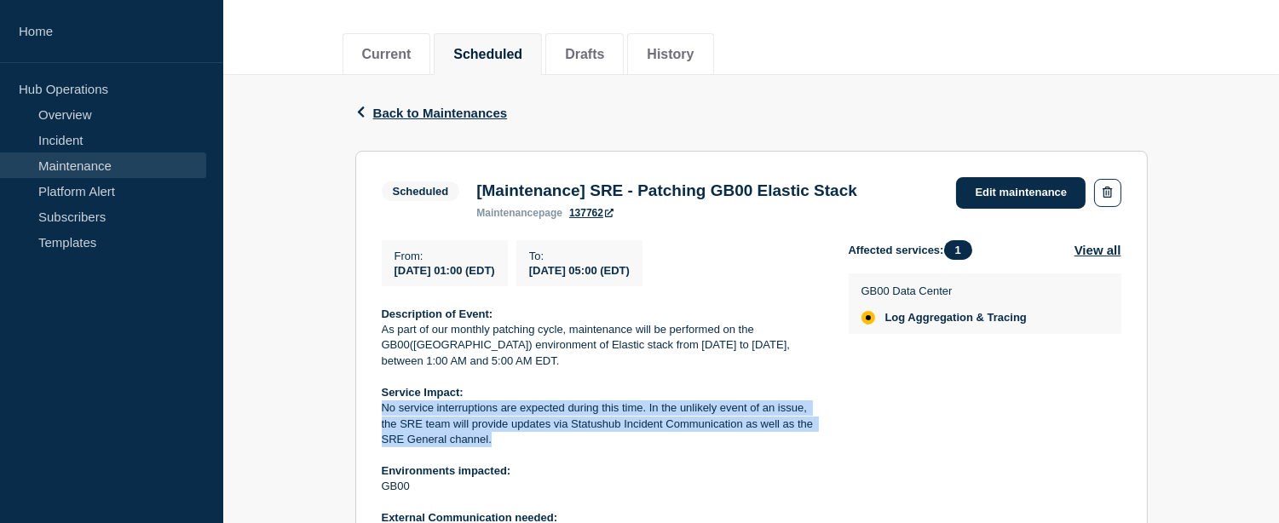
drag, startPoint x: 493, startPoint y: 448, endPoint x: 382, endPoint y: 413, distance: 116.2
click at [382, 413] on p "No service interruptions are expected during this time. In the unlikely event o…" at bounding box center [602, 424] width 440 height 47
copy p "No service interruptions are expected during this time. In the unlikely event o…"
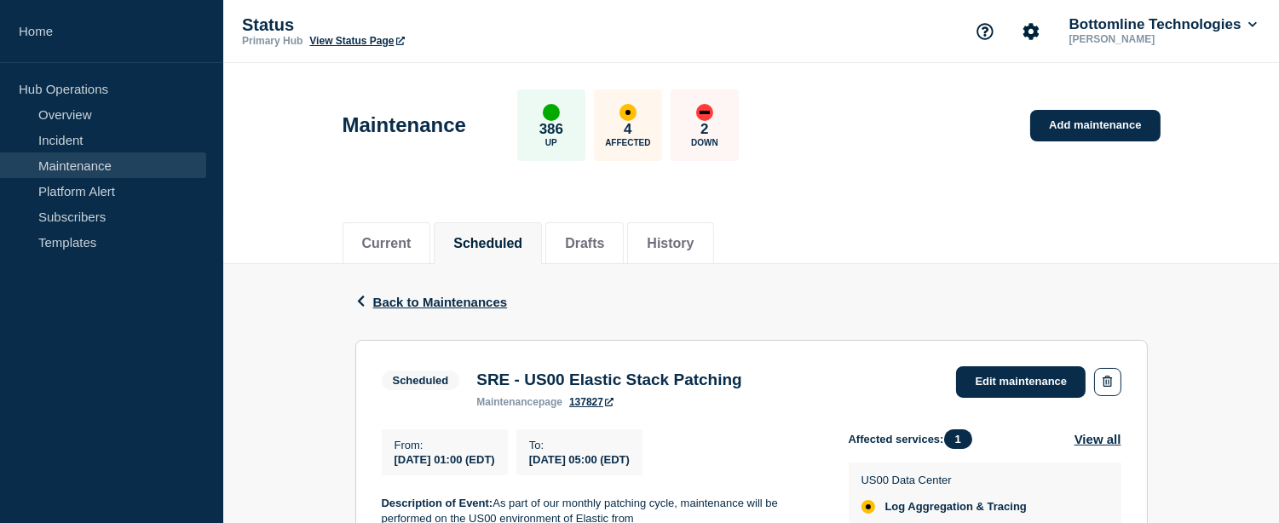
click at [690, 381] on h3 "SRE - US00 Elastic Stack Patching" at bounding box center [609, 380] width 266 height 19
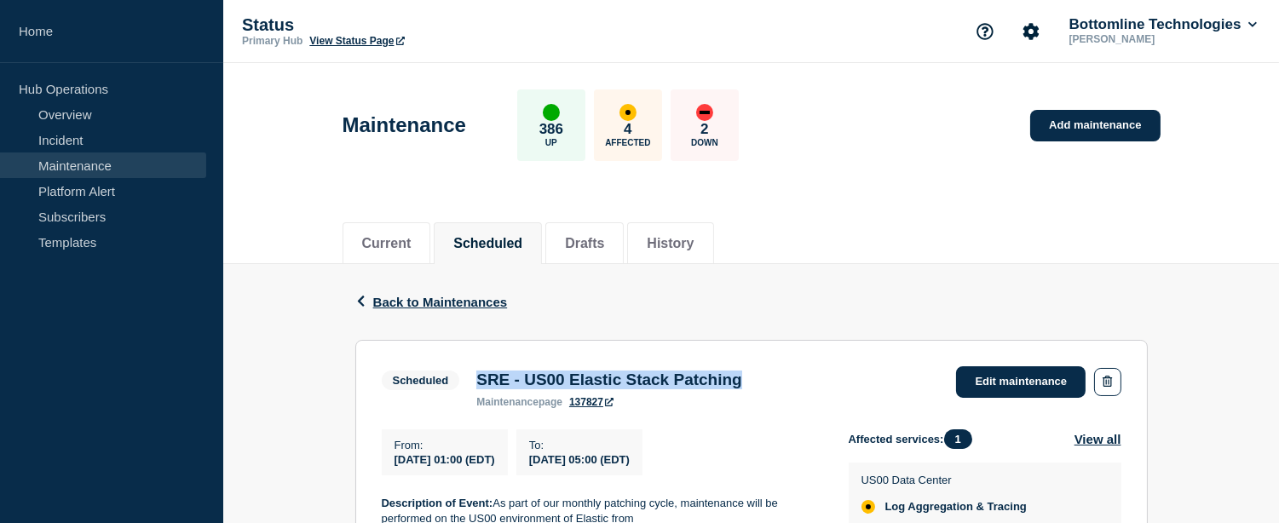
click at [690, 381] on h3 "SRE - US00 Elastic Stack Patching" at bounding box center [609, 380] width 266 height 19
copy h3 "SRE - US00 Elastic Stack Patching"
drag, startPoint x: 395, startPoint y: 465, endPoint x: 712, endPoint y: 459, distance: 316.3
click at [712, 459] on div "From : 2025-09-16 01:00 (EDT) To : 2025-09-24 05:00 (EDT)" at bounding box center [615, 453] width 467 height 46
copy div "2025-09-16 01:00 (EDT) To : 2025-09-24 05:00 (EDT)"
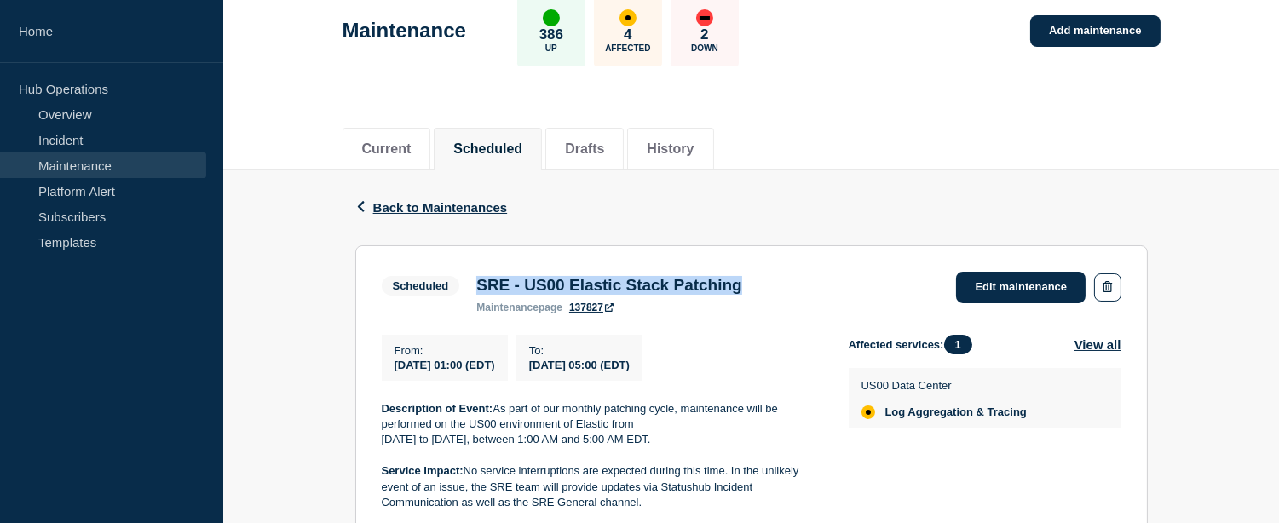
scroll to position [284, 0]
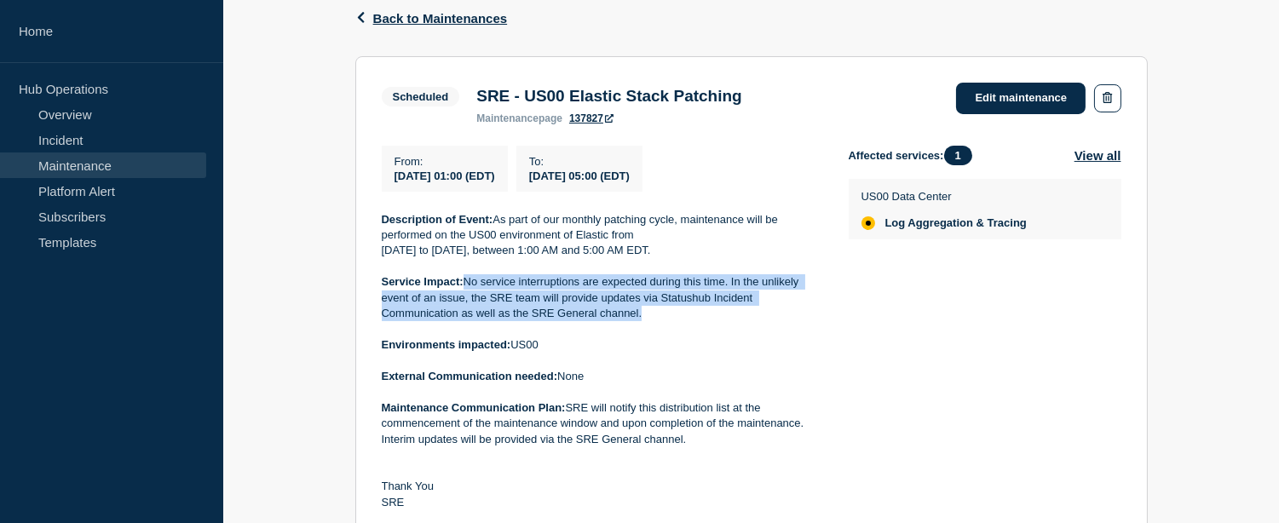
drag, startPoint x: 466, startPoint y: 285, endPoint x: 648, endPoint y: 325, distance: 185.9
click at [648, 321] on p "Service Impact: No service interruptions are expected during this time. In the …" at bounding box center [602, 297] width 440 height 47
copy p "No service interruptions are expected during this time. In the unlikely event o…"
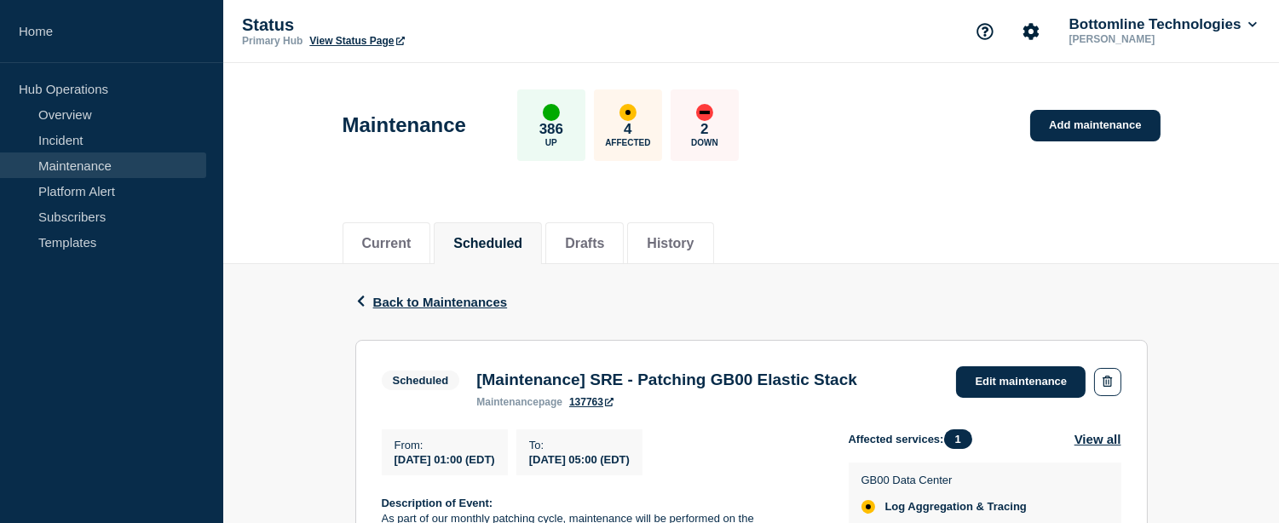
click at [631, 382] on h3 "[Maintenance] SRE - Patching GB00 Elastic Stack" at bounding box center [666, 380] width 381 height 19
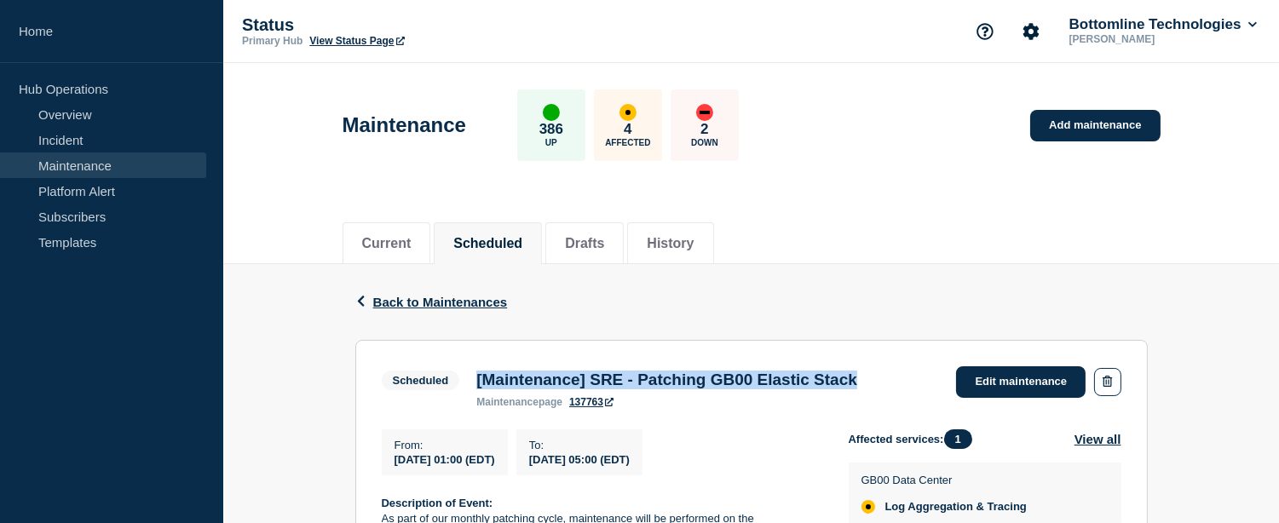
copy h3 "[Maintenance] SRE - Patching GB00 Elastic Stack"
drag, startPoint x: 392, startPoint y: 463, endPoint x: 707, endPoint y: 459, distance: 315.4
click at [707, 459] on div "From : [DATE] 01:00 (EDT) To : [DATE] 05:00 (EDT)" at bounding box center [615, 453] width 467 height 46
copy div "[DATE] 01:00 (EDT) To : [DATE] 05:00 (EDT)"
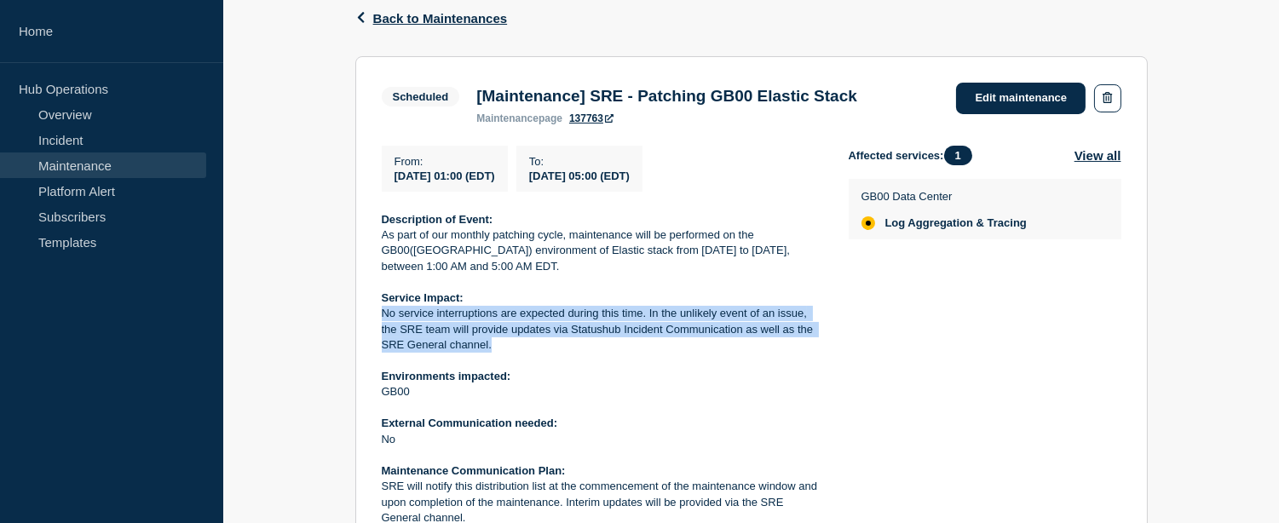
drag, startPoint x: 378, startPoint y: 319, endPoint x: 490, endPoint y: 352, distance: 116.5
click at [490, 352] on section "Scheduled [Maintenance] SRE - Patching GB00 Elastic Stack maintenance page 1377…" at bounding box center [751, 352] width 793 height 592
copy p "No service interruptions are expected during this time. In the unlikely event o…"
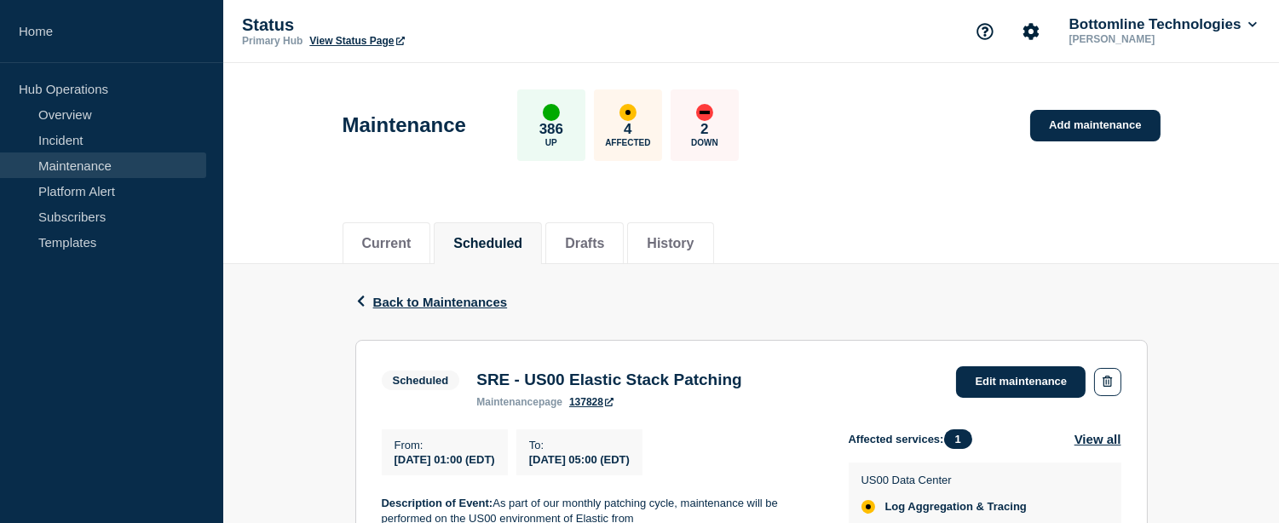
click at [684, 373] on h3 "SRE - US00 Elastic Stack Patching" at bounding box center [609, 380] width 266 height 19
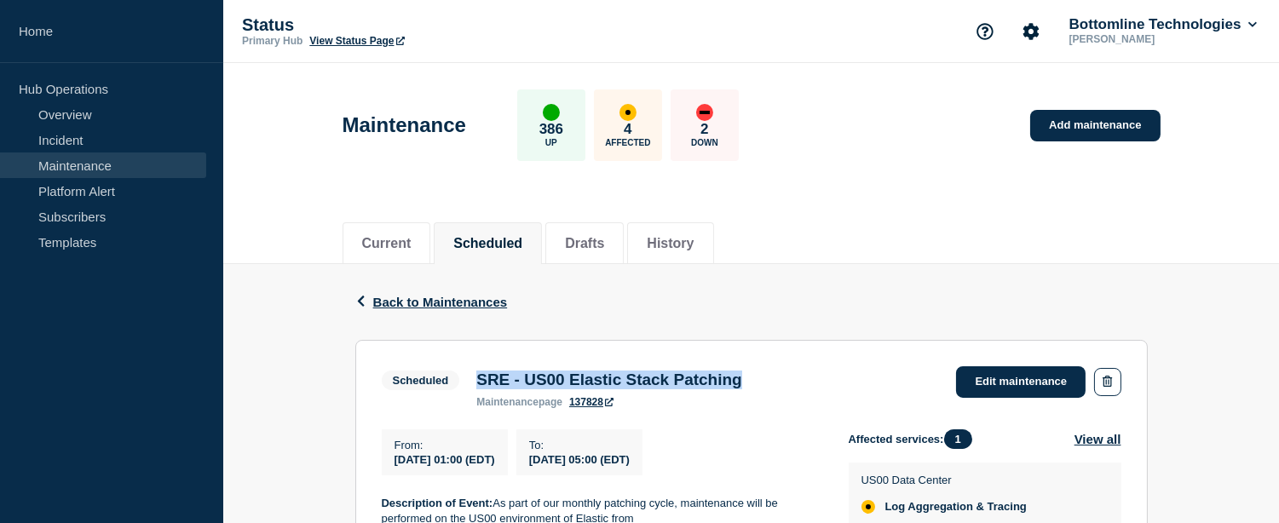
click at [684, 373] on h3 "SRE - US00 Elastic Stack Patching" at bounding box center [609, 380] width 266 height 19
copy h3 "SRE - US00 Elastic Stack Patching"
drag, startPoint x: 393, startPoint y: 462, endPoint x: 722, endPoint y: 459, distance: 329.0
click at [722, 459] on div "From : [DATE] 01:00 (EDT) To : [DATE] 05:00 (EDT)" at bounding box center [615, 453] width 467 height 46
copy div "2025-09-17 01:00 (EDT) To : 2025-09-25 05:00 (EDT)"
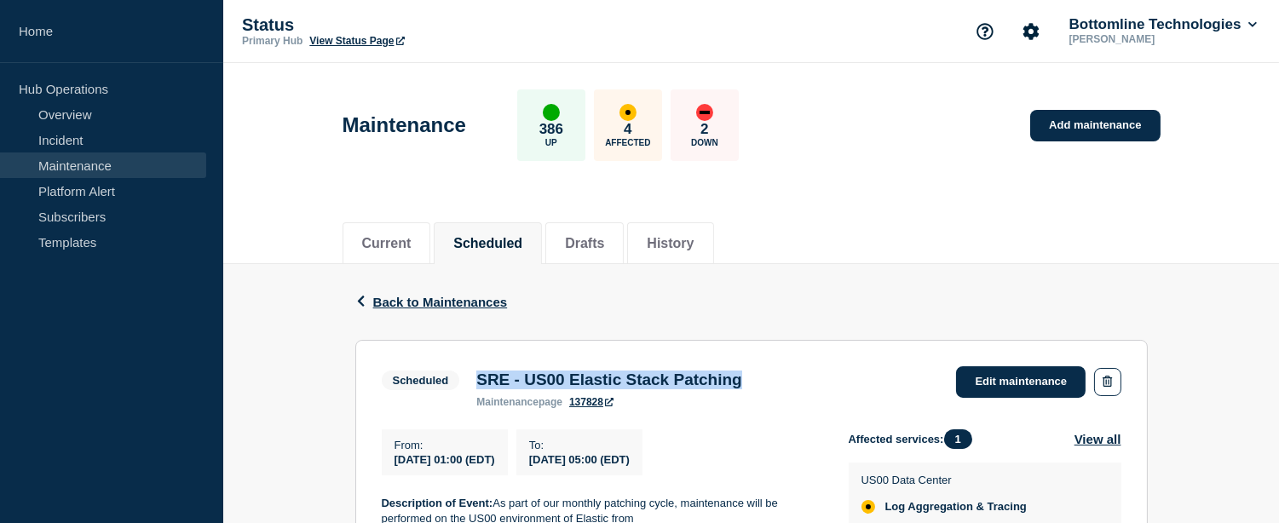
scroll to position [189, 0]
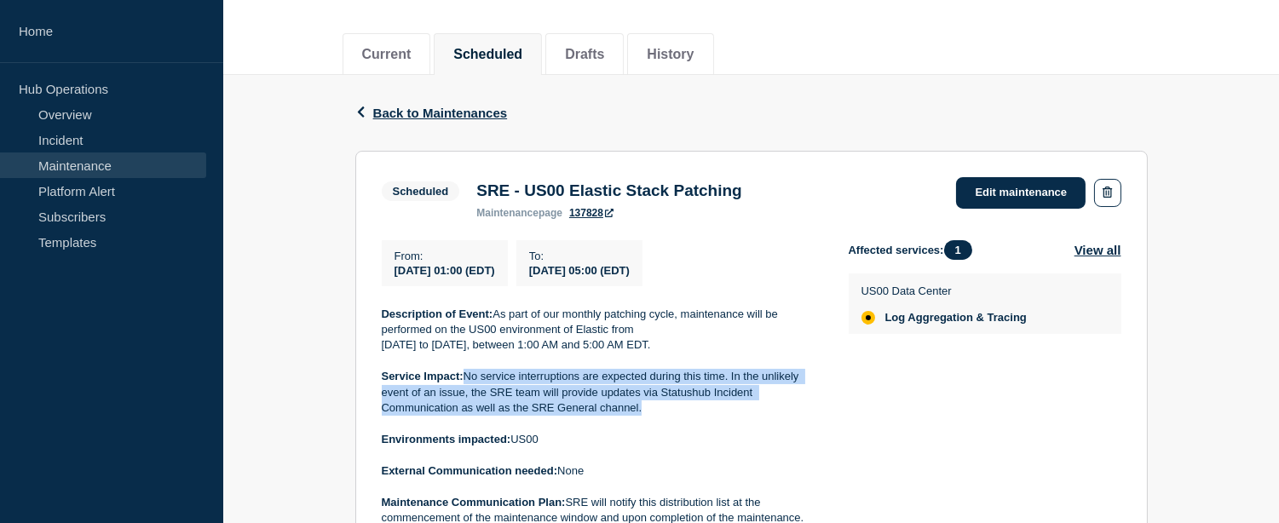
drag, startPoint x: 652, startPoint y: 419, endPoint x: 500, endPoint y: 378, distance: 157.1
click at [465, 380] on p "Service Impact: No service interruptions are expected during this time. In the …" at bounding box center [602, 392] width 440 height 47
copy p "No service interruptions are expected during this time. In the unlikely event o…"
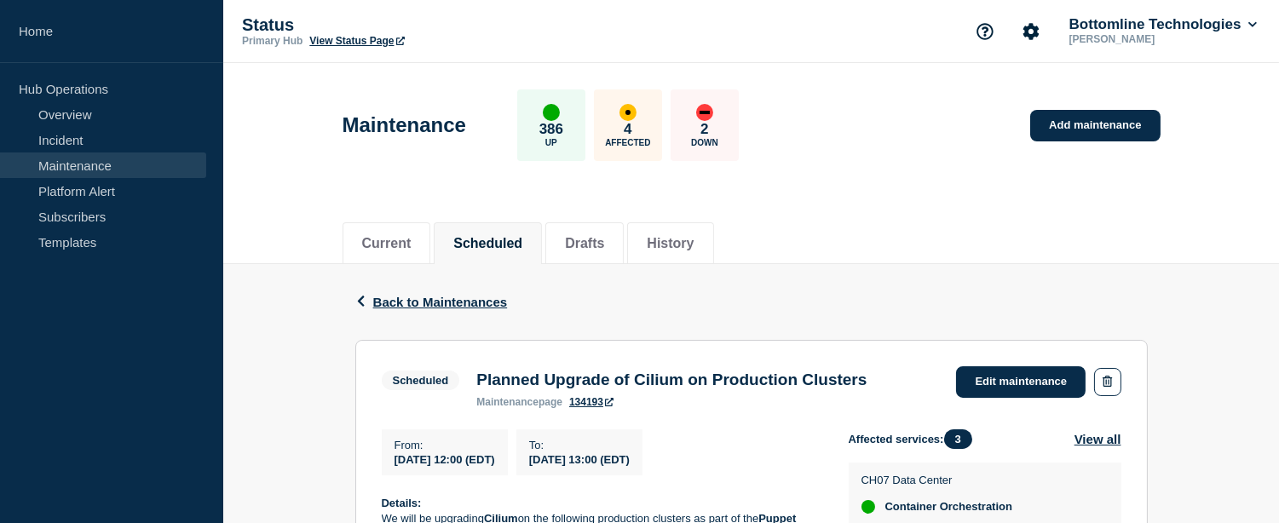
click at [580, 381] on h3 "Planned Upgrade of Cilium on Production Clusters" at bounding box center [671, 380] width 390 height 19
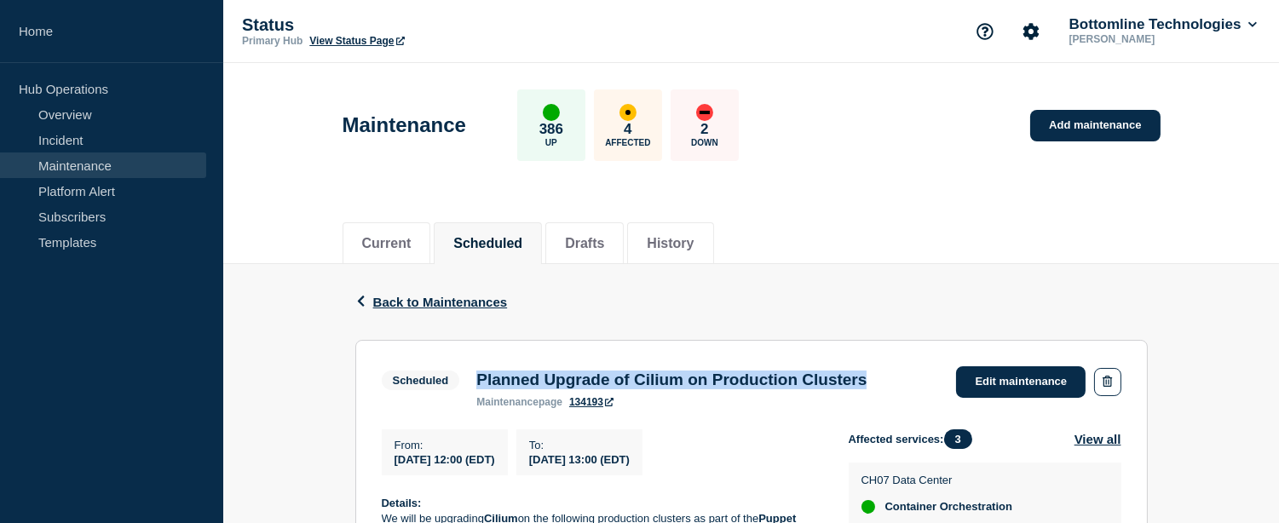
click at [580, 381] on h3 "Planned Upgrade of Cilium on Production Clusters" at bounding box center [671, 380] width 390 height 19
copy h3 "Planned Upgrade of Cilium on Production Clusters"
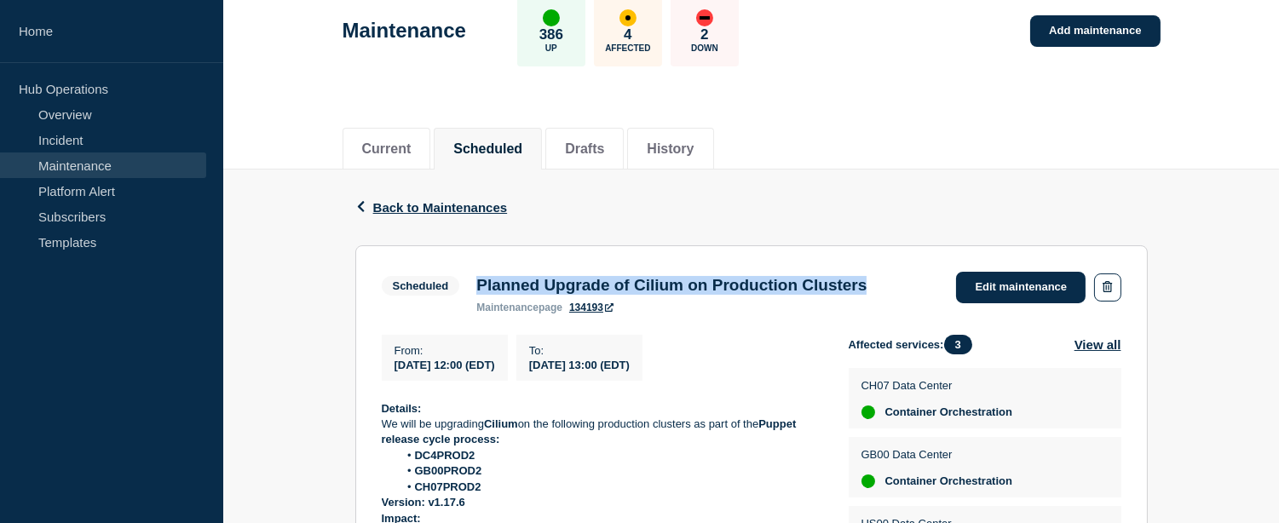
scroll to position [284, 0]
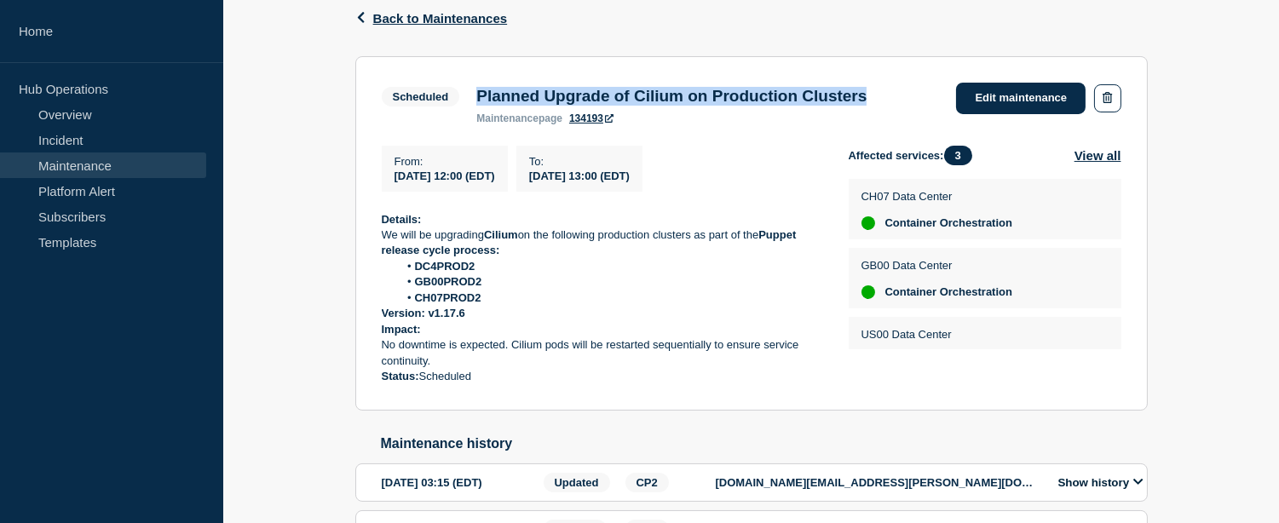
drag, startPoint x: 394, startPoint y: 176, endPoint x: 712, endPoint y: 182, distance: 318.0
click at [712, 182] on div "From : 2025-09-17 12:00 (EDT) To : 2025-09-19 13:00 (EDT)" at bounding box center [615, 169] width 467 height 46
copy div "2025-09-17 12:00 (EDT) To : 2025-09-19 13:00 (EDT)"
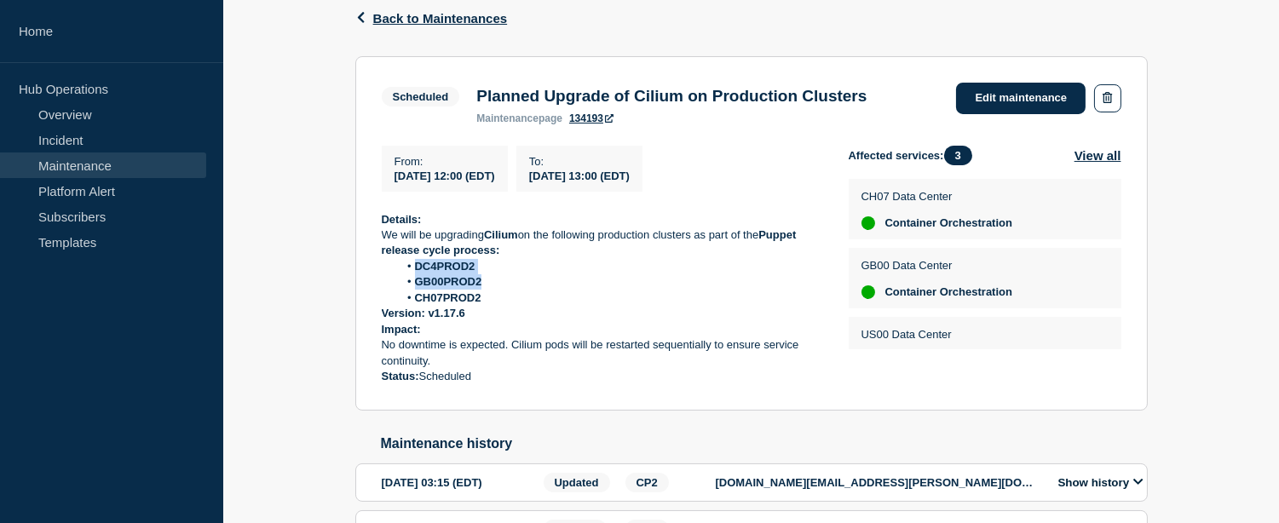
drag, startPoint x: 487, startPoint y: 284, endPoint x: 418, endPoint y: 267, distance: 71.1
click at [418, 267] on ol "DC4PROD2 GB00PROD2 CH07PROD2" at bounding box center [602, 282] width 440 height 47
copy ol "DC4PROD2 GB00PROD2"
click at [484, 286] on li "GB00PROD2" at bounding box center [610, 281] width 424 height 15
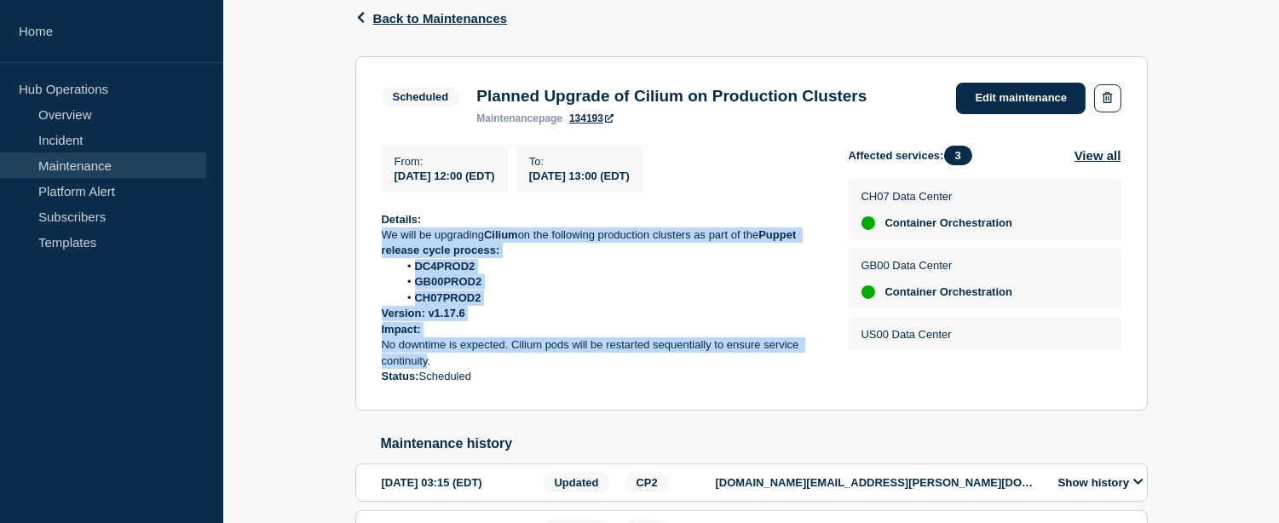
drag, startPoint x: 382, startPoint y: 236, endPoint x: 428, endPoint y: 361, distance: 133.5
click at [428, 361] on div "Details: We will be upgrading Cilium on the following production clusters as pa…" at bounding box center [602, 298] width 440 height 173
copy div "We will be upgrading Cilium on the following production clusters as part of the…"
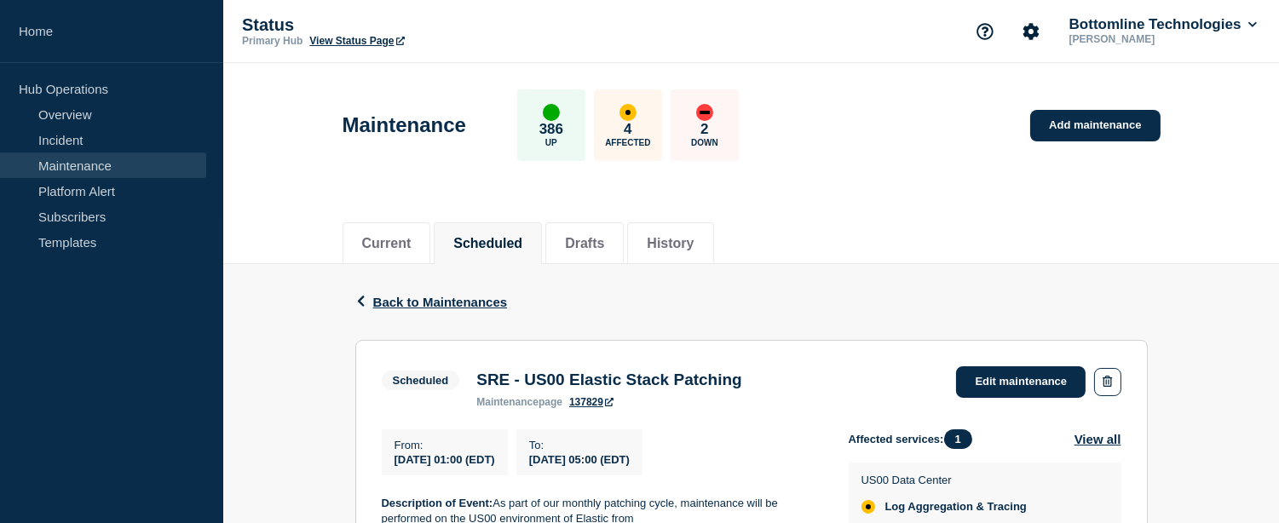
click at [655, 380] on h3 "SRE - US00 Elastic Stack Patching" at bounding box center [609, 380] width 266 height 19
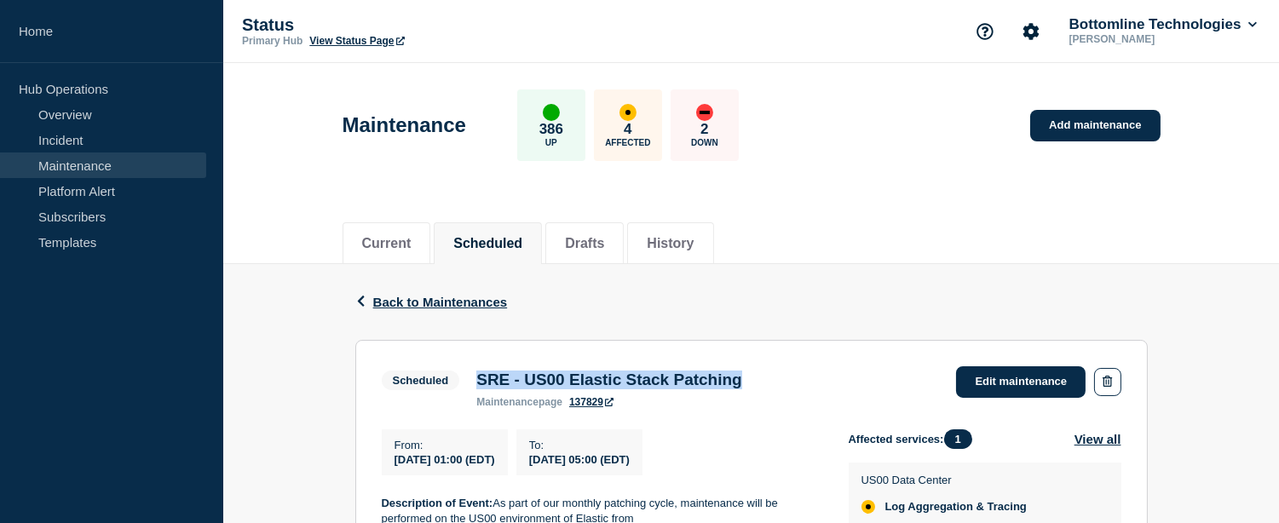
click at [655, 380] on h3 "SRE - US00 Elastic Stack Patching" at bounding box center [609, 380] width 266 height 19
copy h3 "SRE - US00 Elastic Stack Patching"
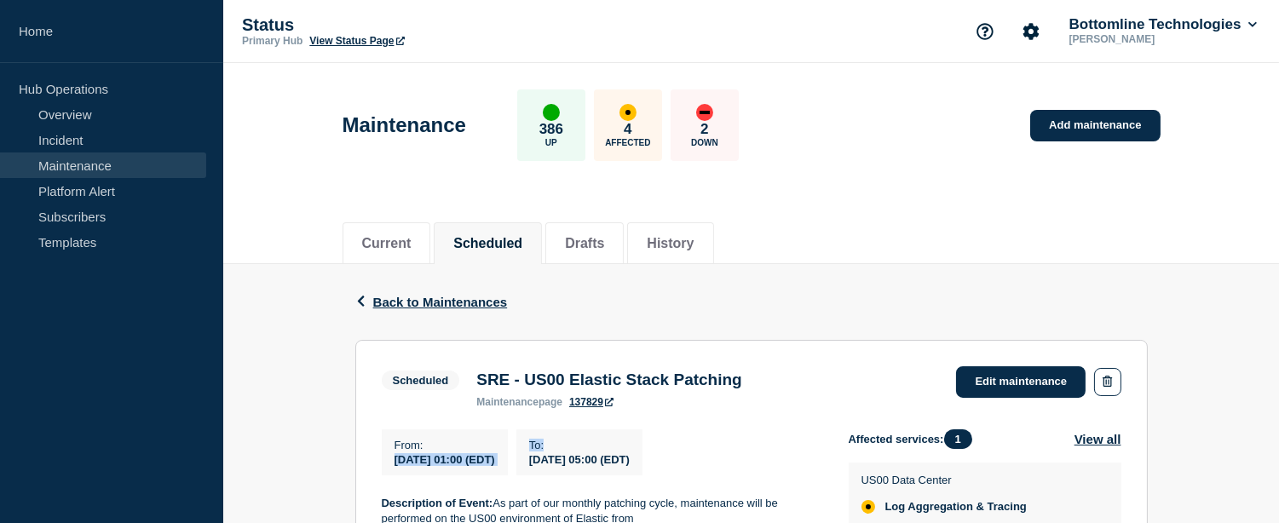
drag, startPoint x: 392, startPoint y: 461, endPoint x: 714, endPoint y: 452, distance: 322.3
click at [714, 452] on div "From : [DATE] 01:00 (EDT) To : [DATE] 05:00 (EDT)" at bounding box center [615, 453] width 467 height 46
click at [643, 463] on div "To : [DATE] 05:00 (EDT)" at bounding box center [580, 453] width 126 height 46
copy div "[DATE] 01:00 (EDT) To : [DATE] 05:00 (EDT)"
